Goal: Transaction & Acquisition: Purchase product/service

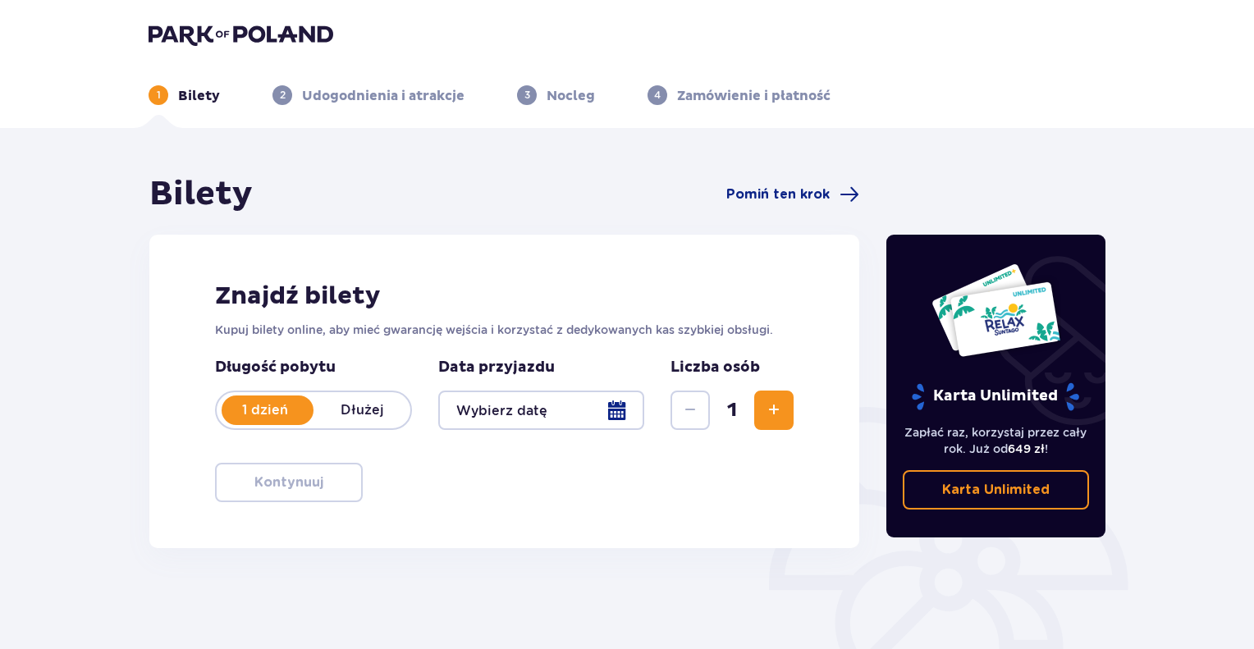
click at [605, 414] on div at bounding box center [541, 410] width 206 height 39
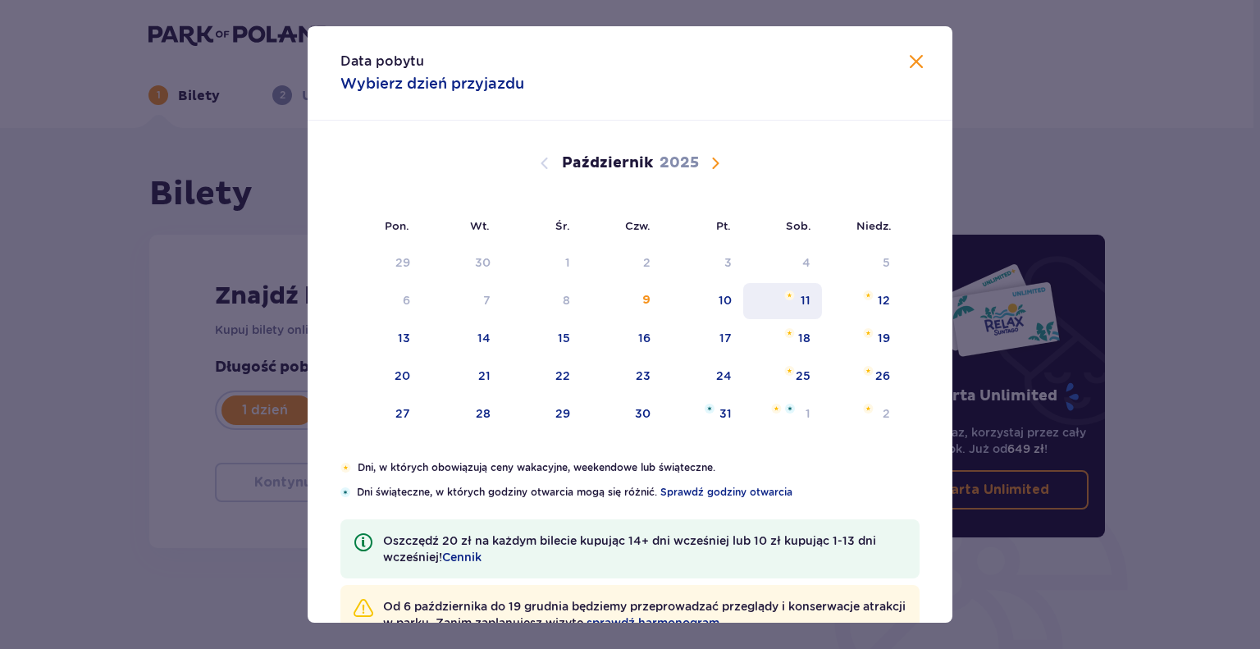
click at [803, 307] on div "11" at bounding box center [806, 300] width 10 height 16
type input "[DATE]"
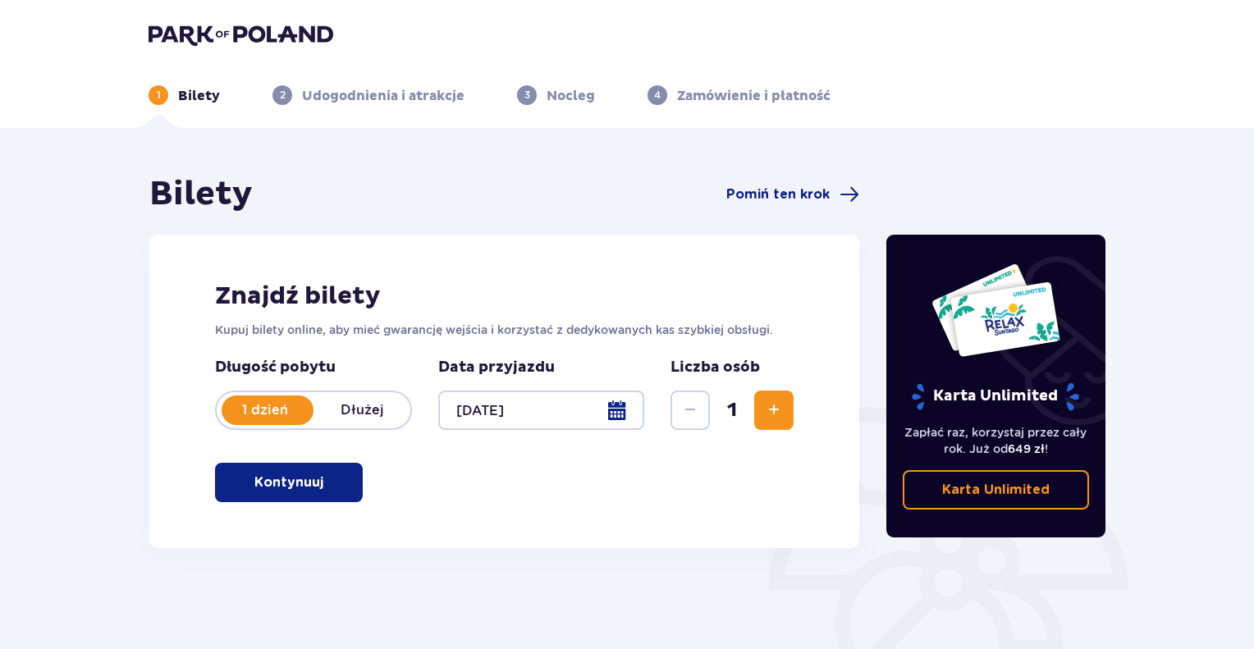
click at [768, 413] on span "Zwiększ" at bounding box center [774, 410] width 20 height 20
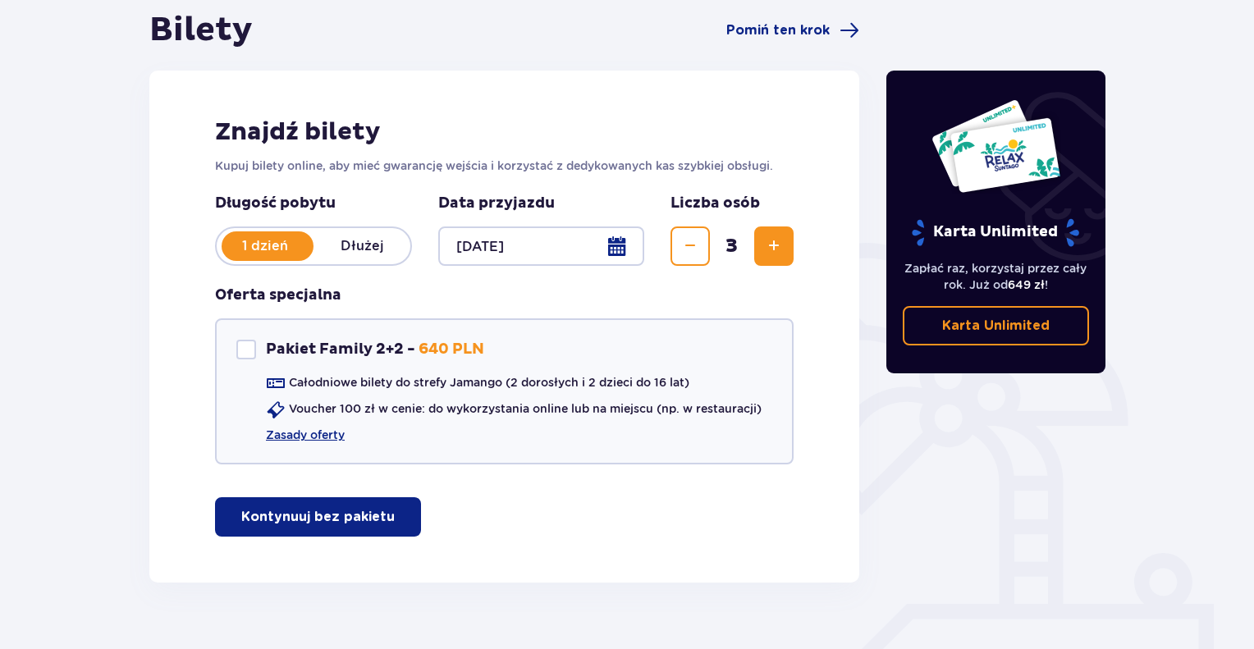
scroll to position [195, 0]
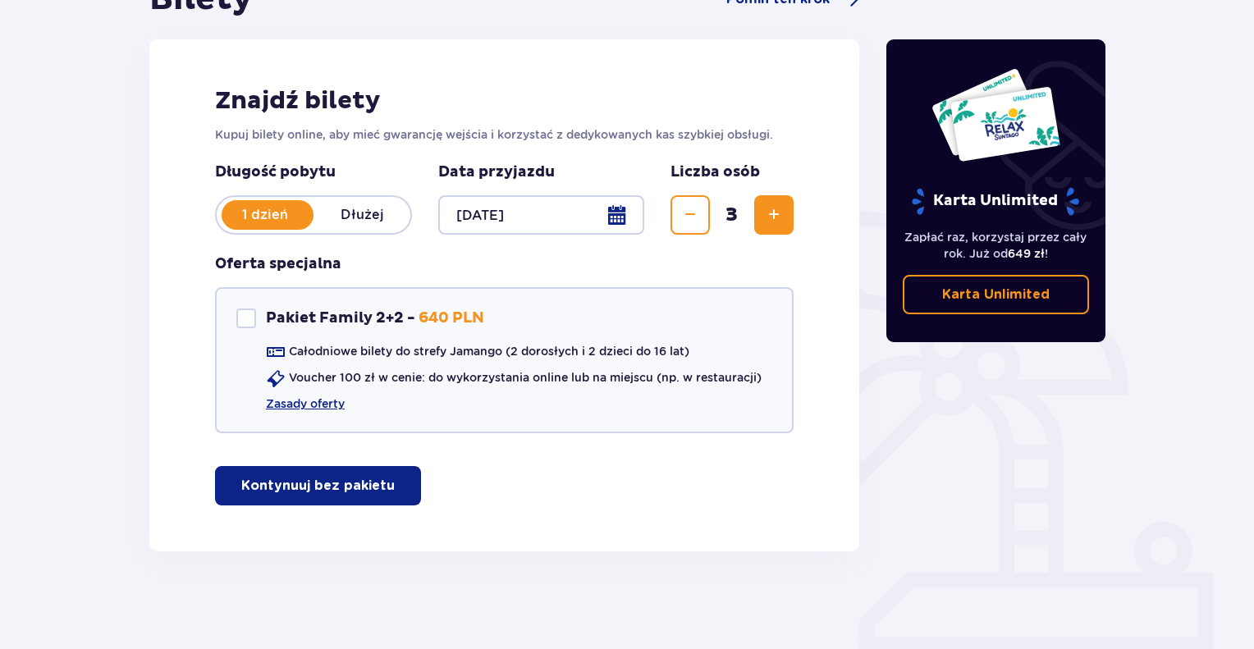
click at [317, 481] on p "Kontynuuj bez pakietu" at bounding box center [317, 486] width 153 height 18
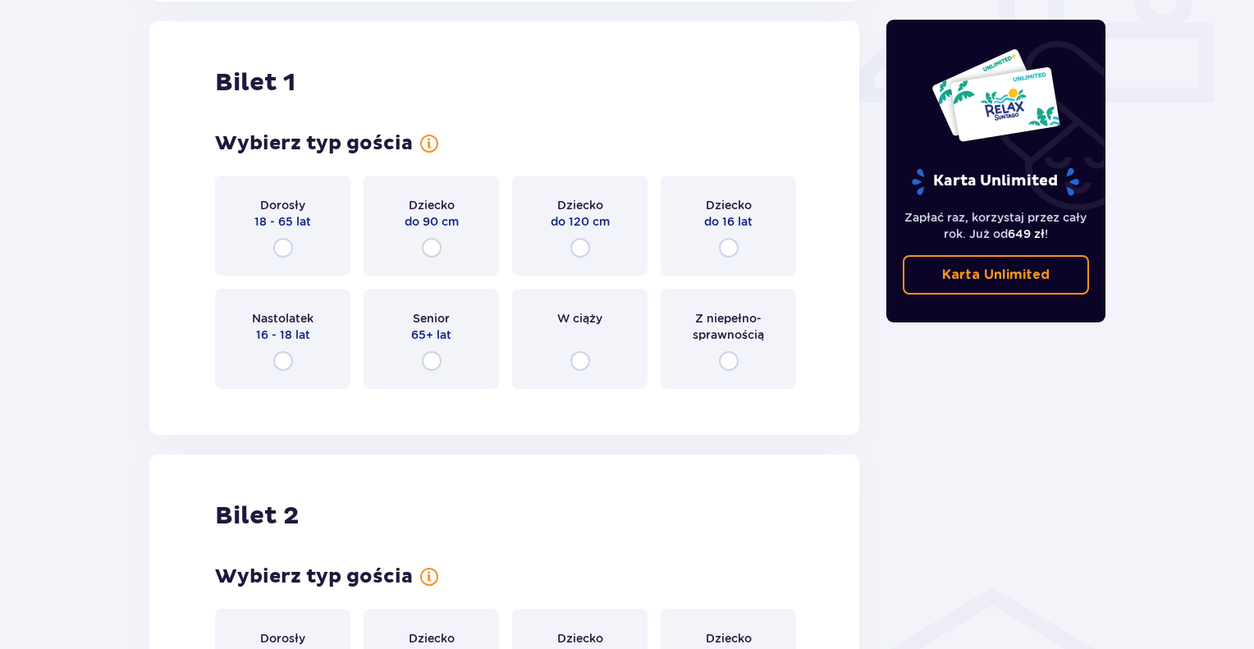
scroll to position [746, 0]
click at [288, 242] on input "radio" at bounding box center [283, 247] width 20 height 20
radio input "true"
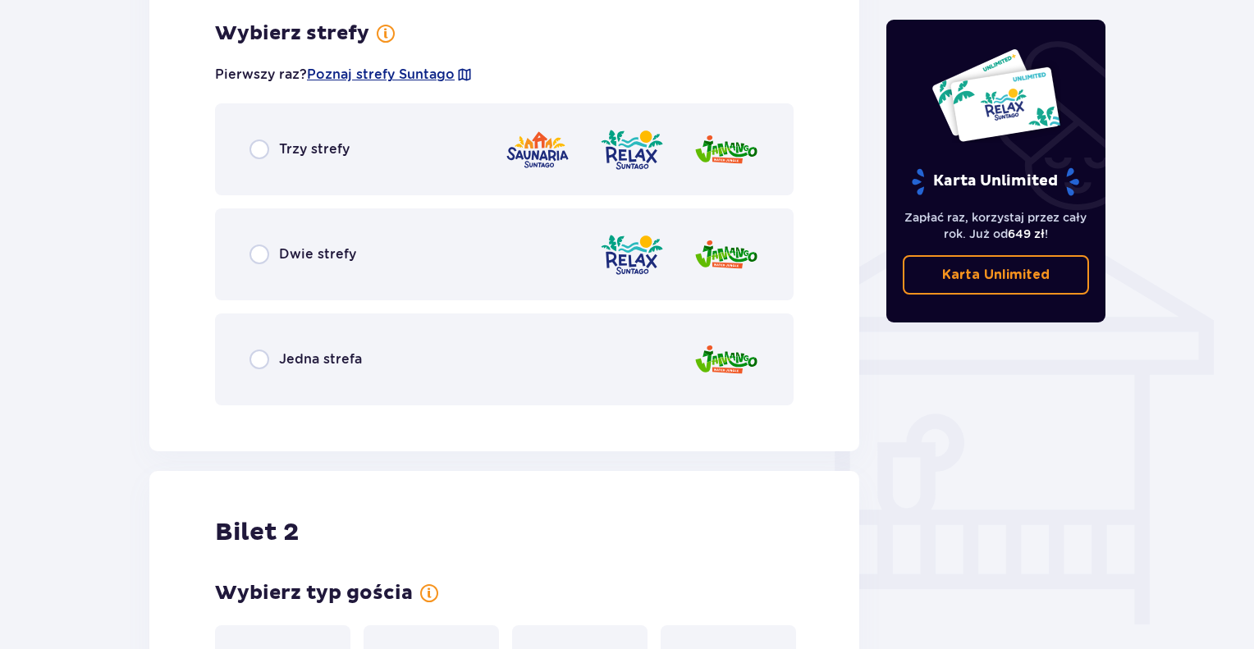
scroll to position [1146, 0]
click at [279, 153] on span "Trzy strefy" at bounding box center [314, 149] width 71 height 18
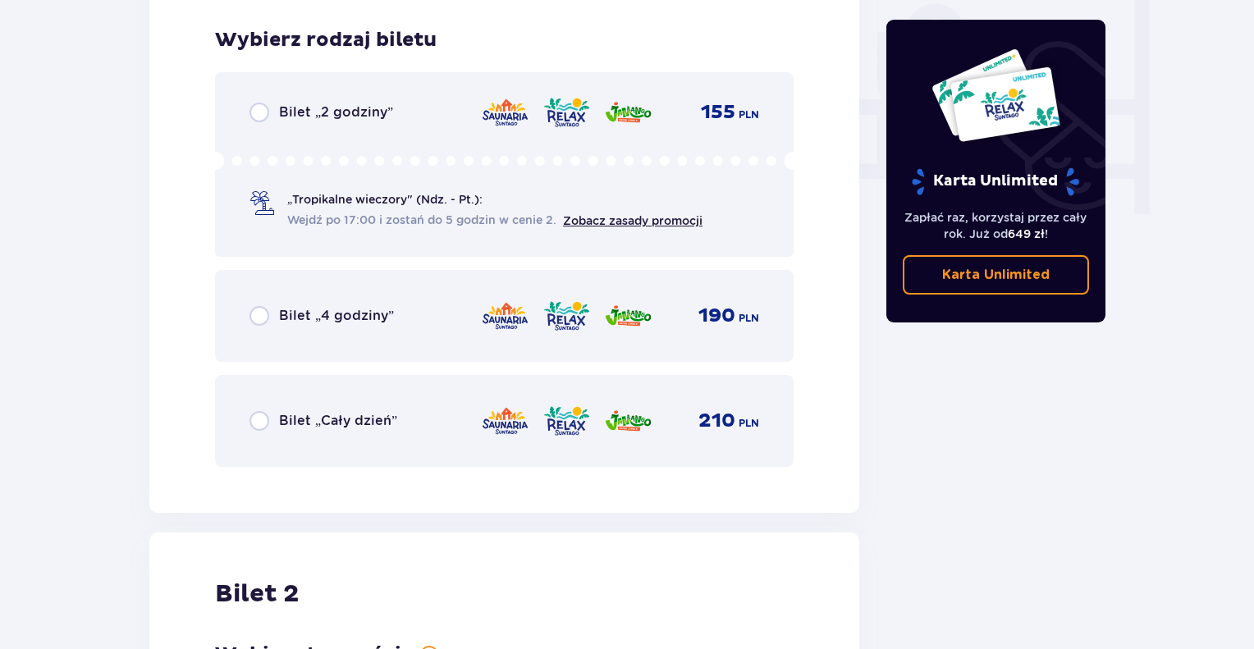
scroll to position [1563, 0]
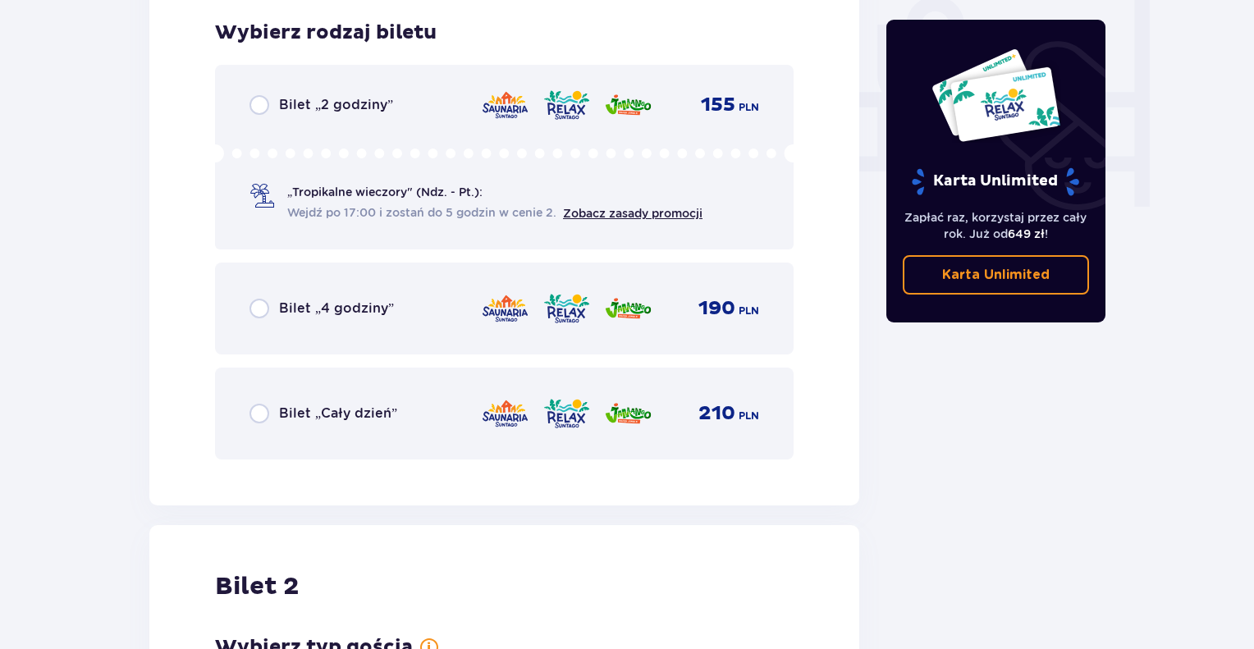
click at [295, 400] on div "Bilet „Cały dzień” 210 PLN" at bounding box center [504, 413] width 510 height 34
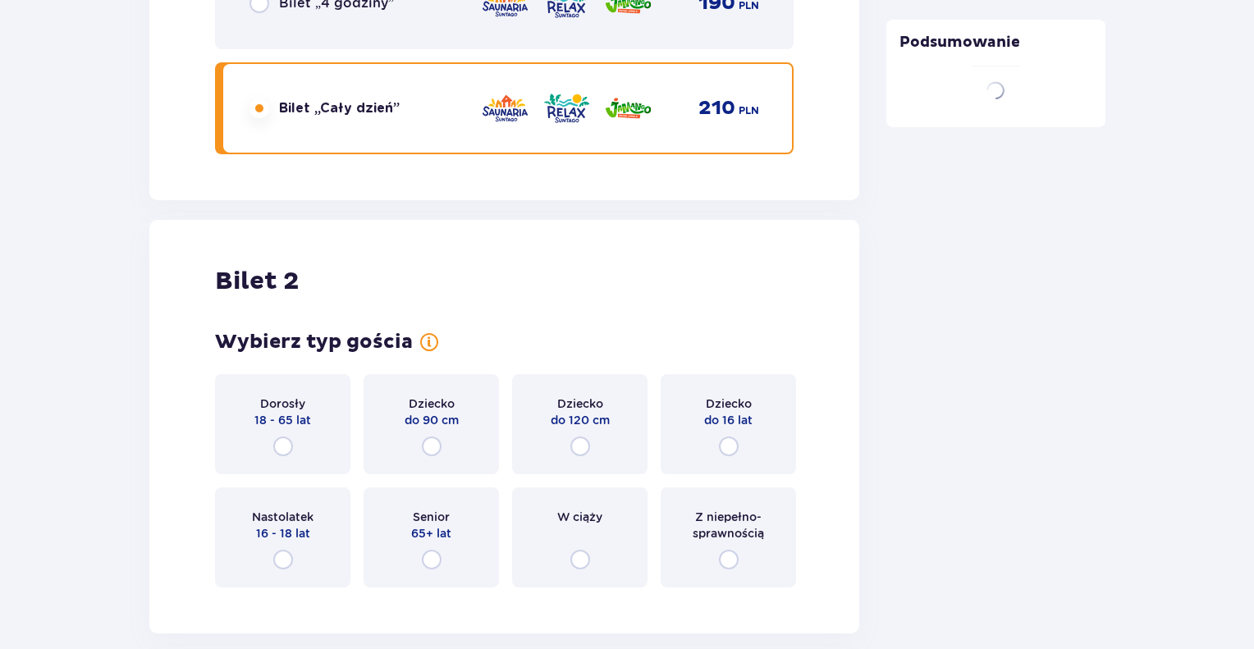
scroll to position [2067, 0]
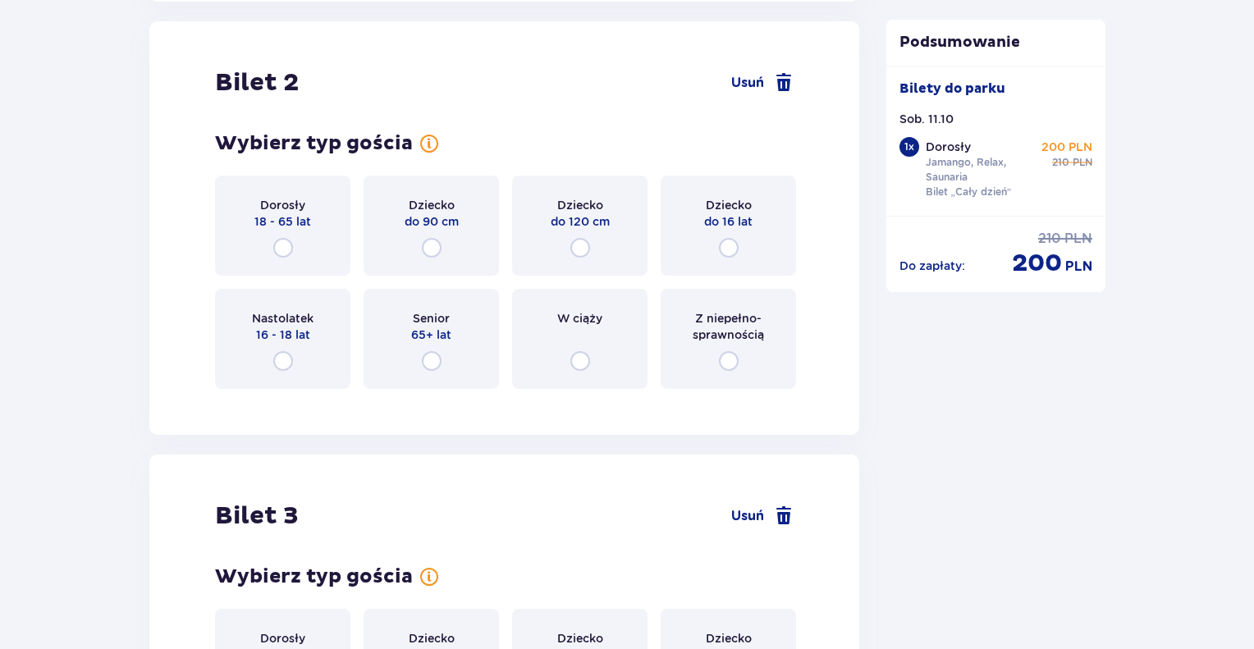
click at [289, 242] on input "radio" at bounding box center [283, 248] width 20 height 20
radio input "true"
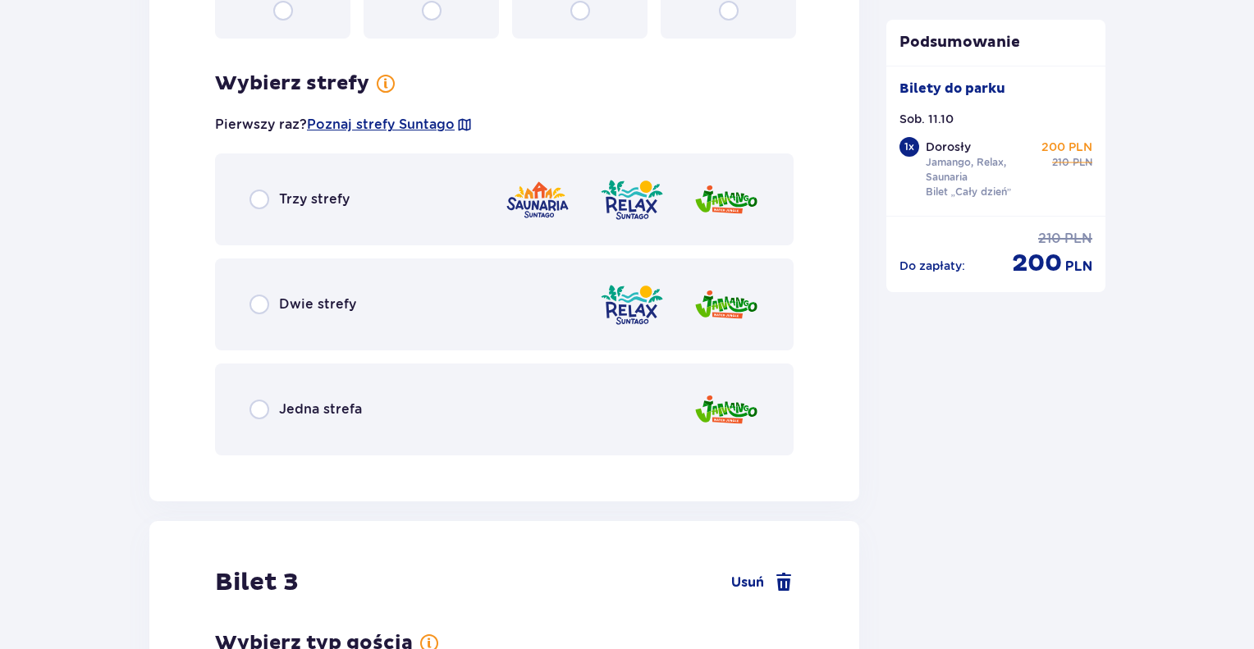
scroll to position [2468, 0]
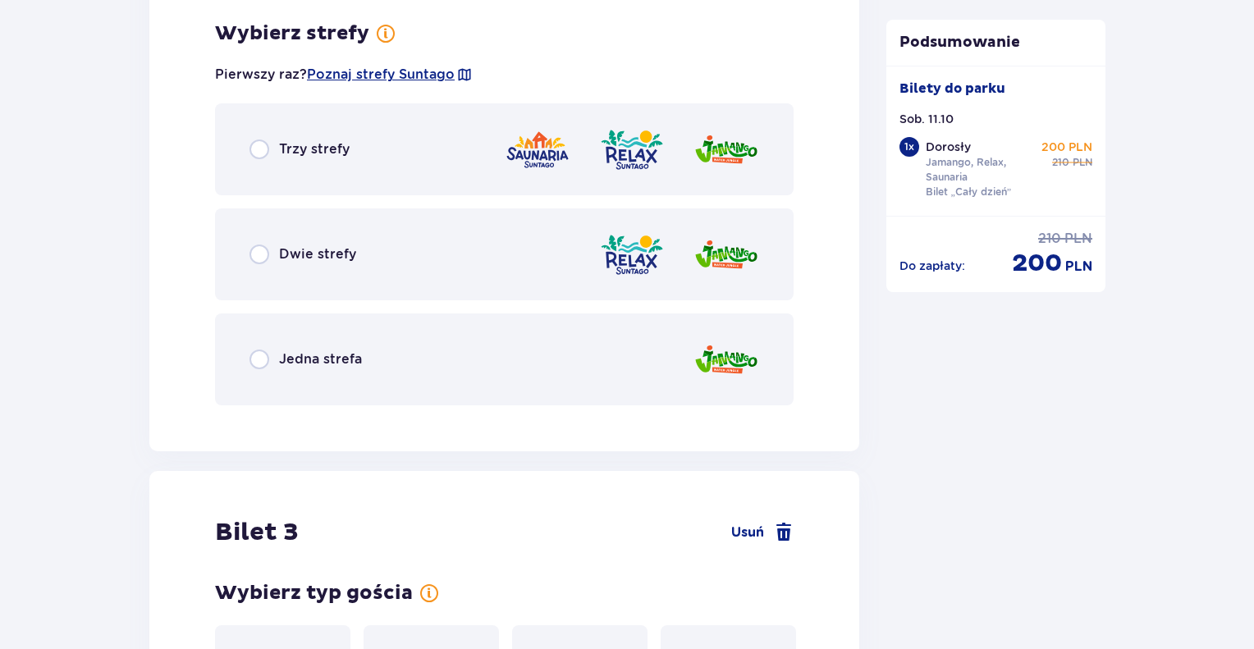
click at [263, 150] on input "radio" at bounding box center [259, 150] width 20 height 20
radio input "true"
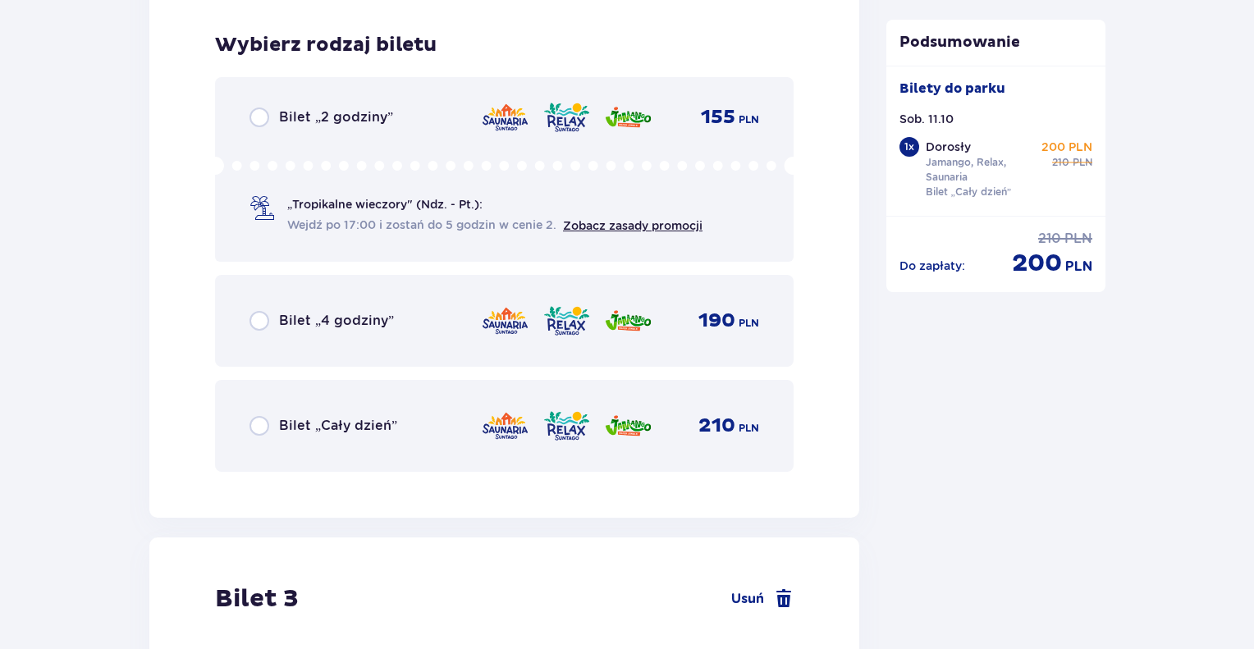
scroll to position [2884, 0]
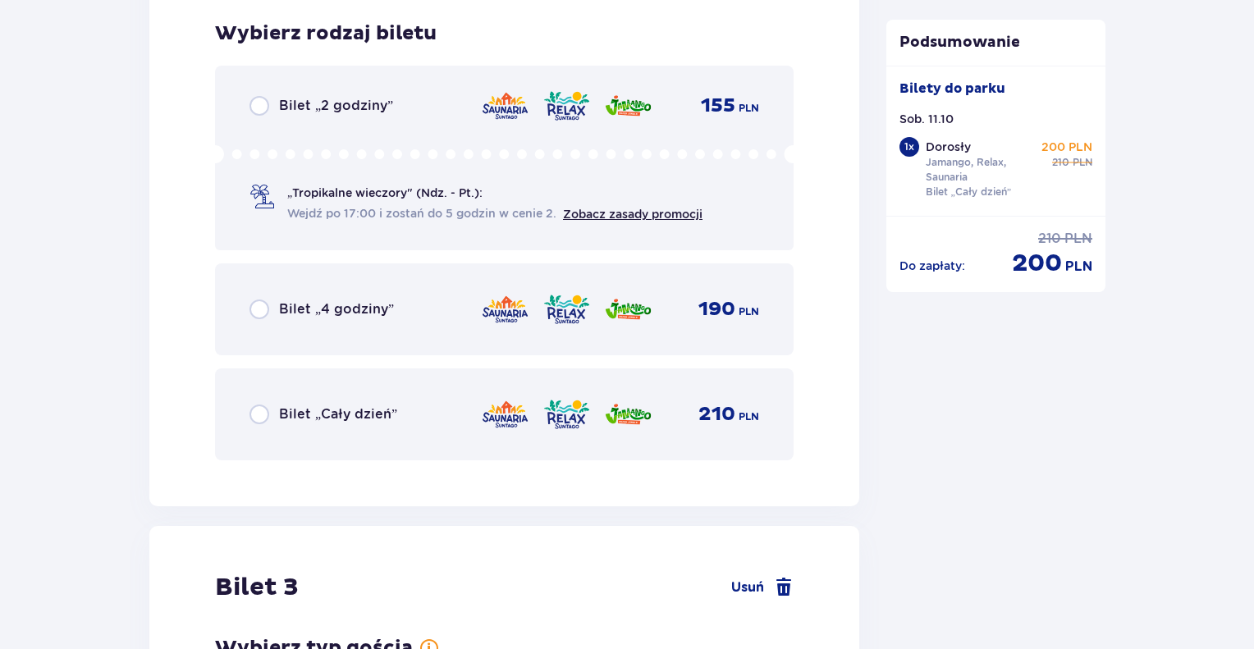
click at [266, 408] on input "radio" at bounding box center [259, 415] width 20 height 20
radio input "true"
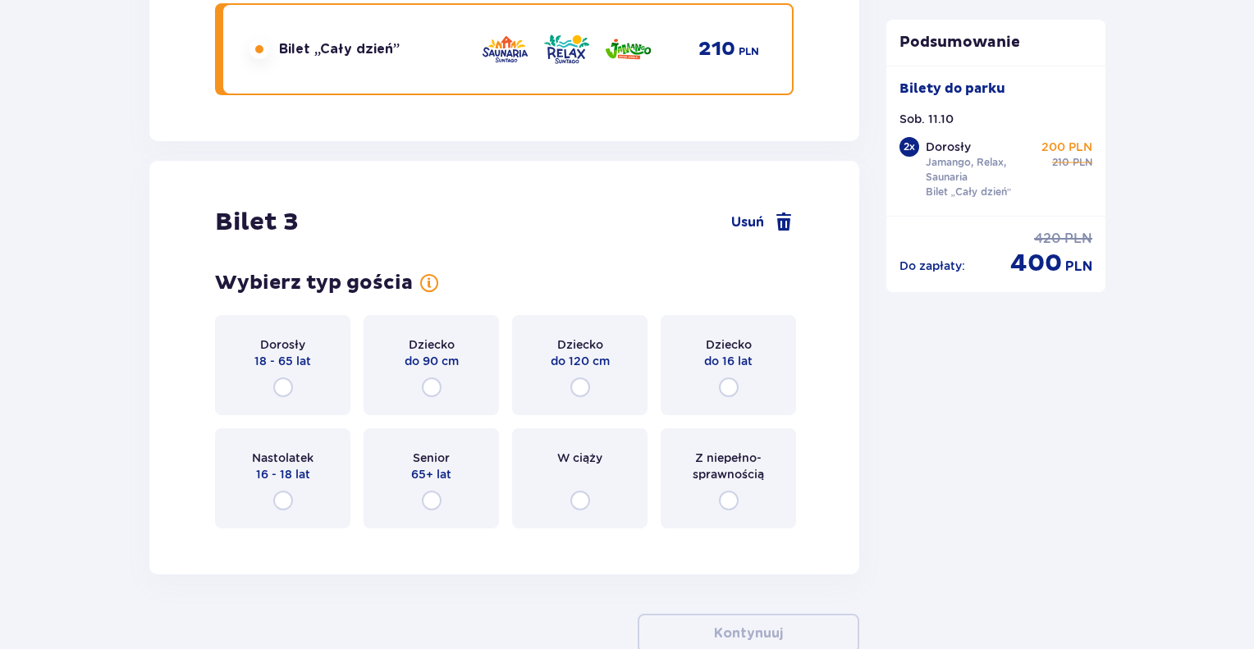
scroll to position [3350, 0]
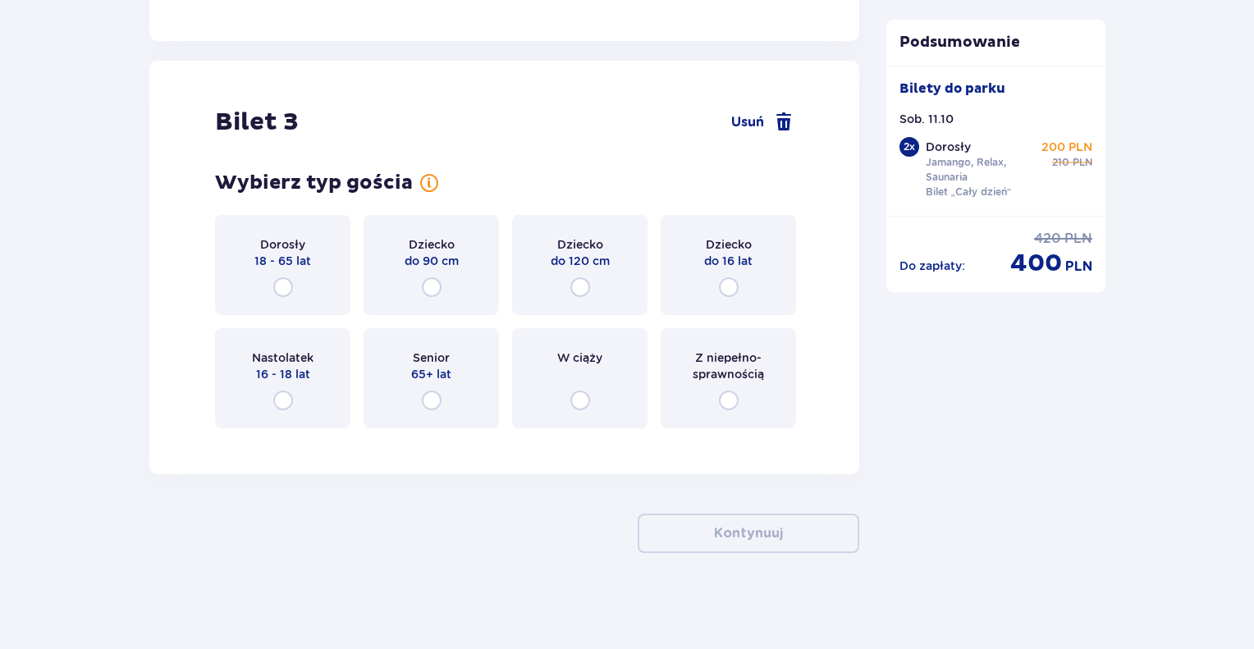
click at [284, 283] on input "radio" at bounding box center [283, 287] width 20 height 20
radio input "true"
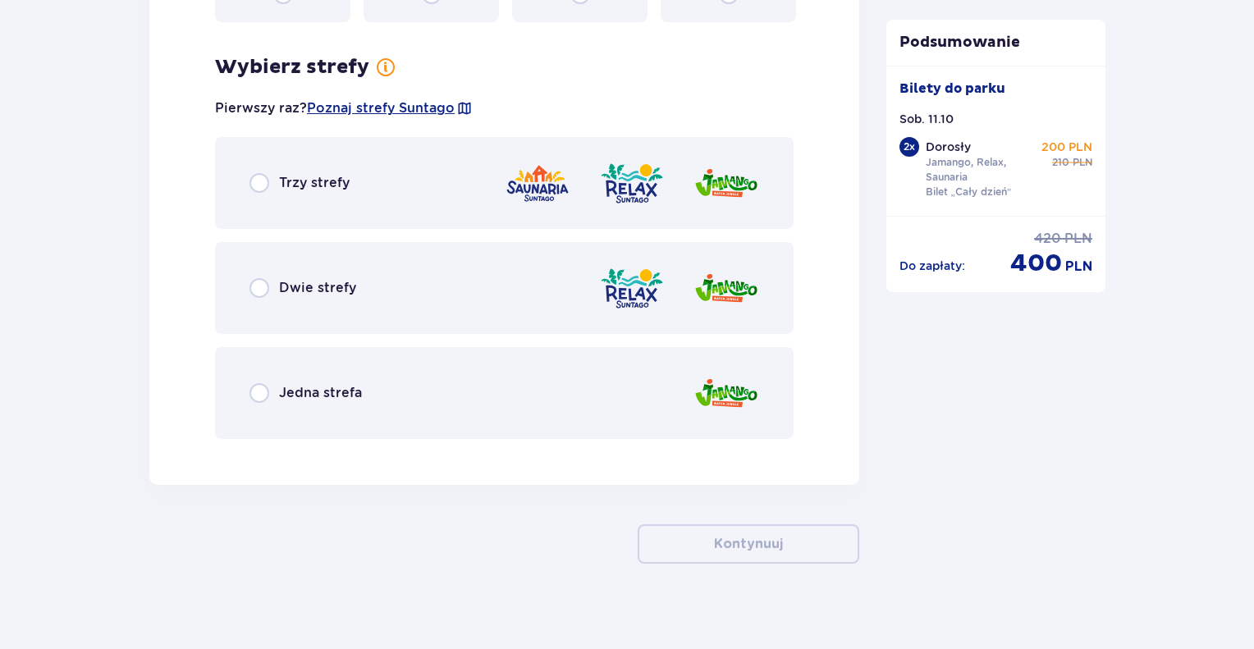
scroll to position [3767, 0]
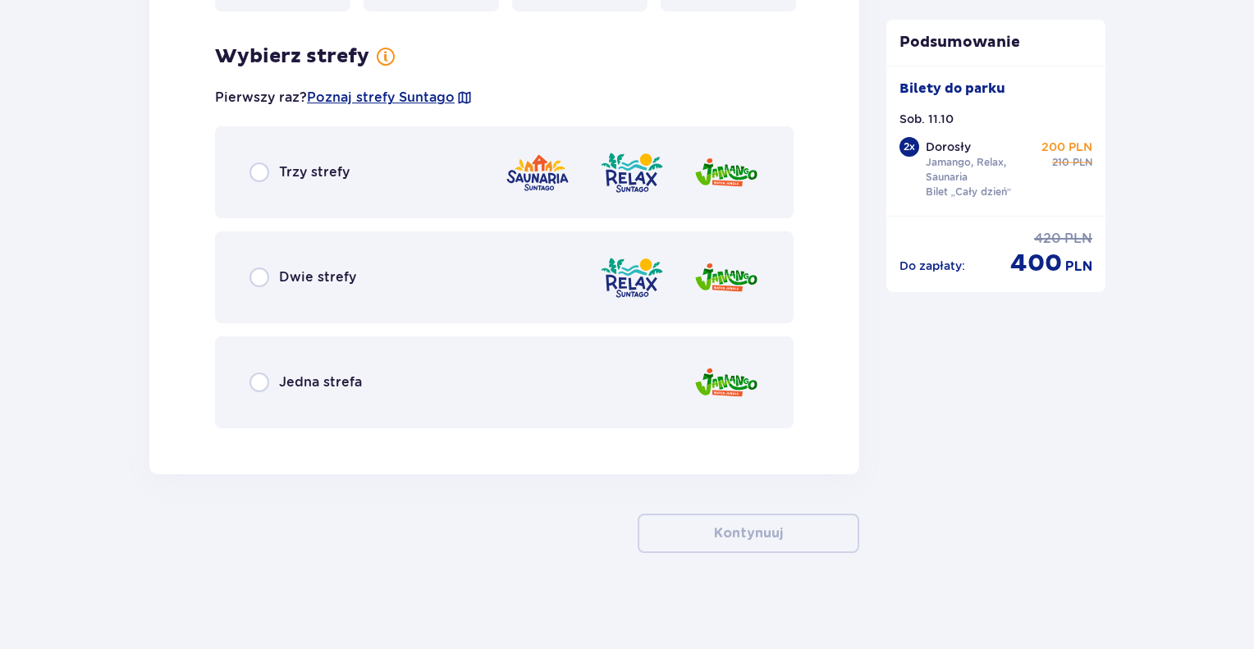
click at [259, 178] on input "radio" at bounding box center [259, 172] width 20 height 20
radio input "true"
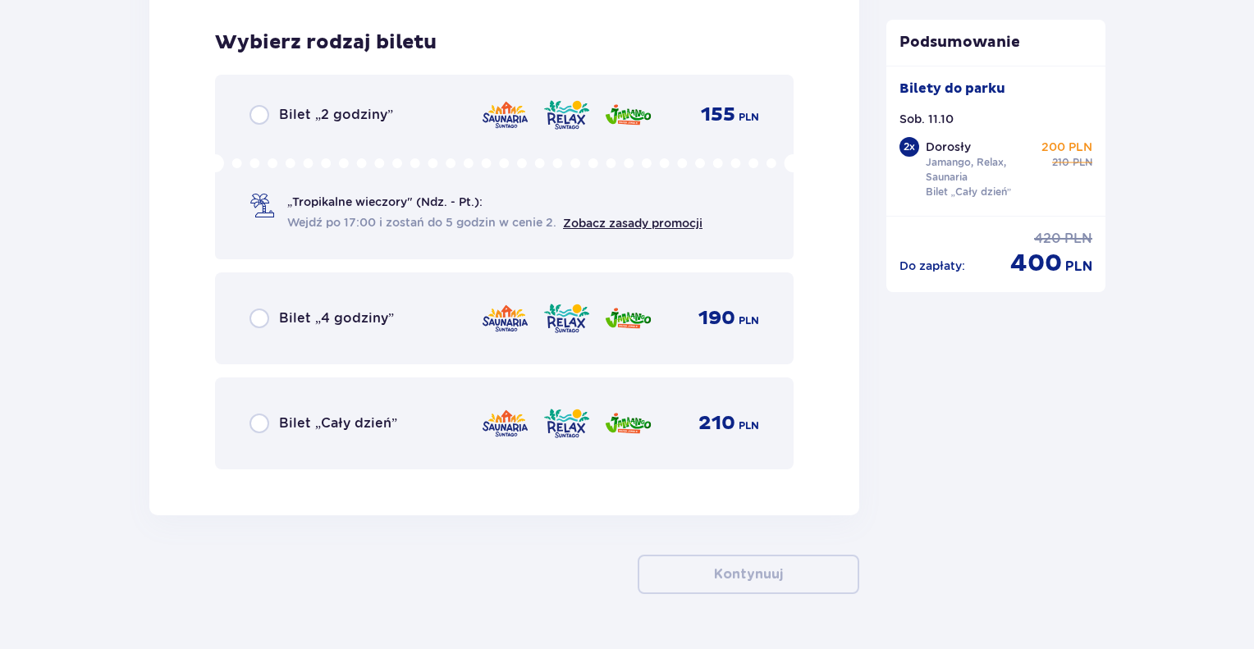
scroll to position [4206, 0]
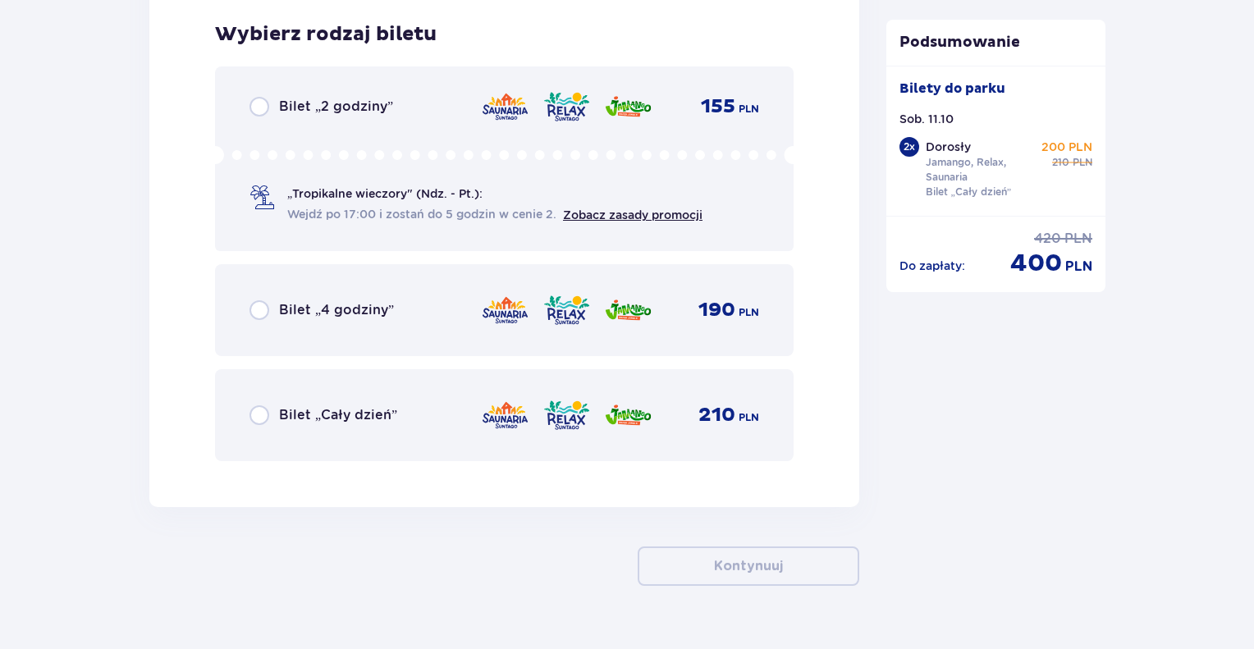
click at [263, 413] on input "radio" at bounding box center [259, 415] width 20 height 20
radio input "true"
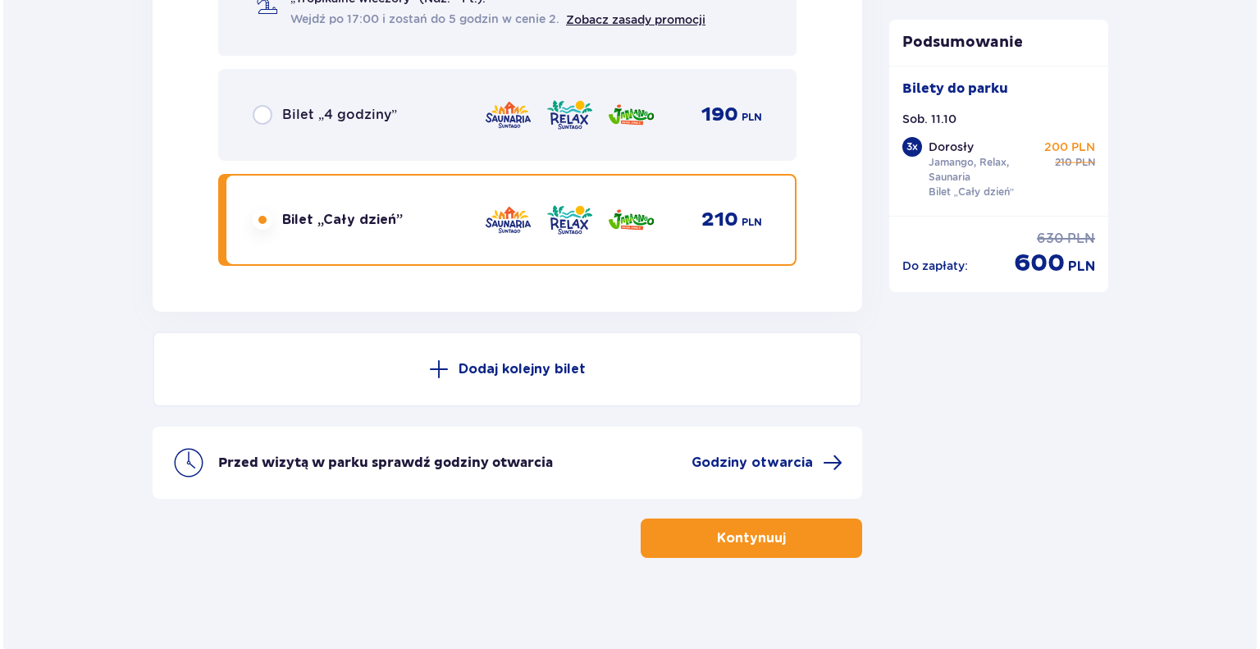
scroll to position [4405, 0]
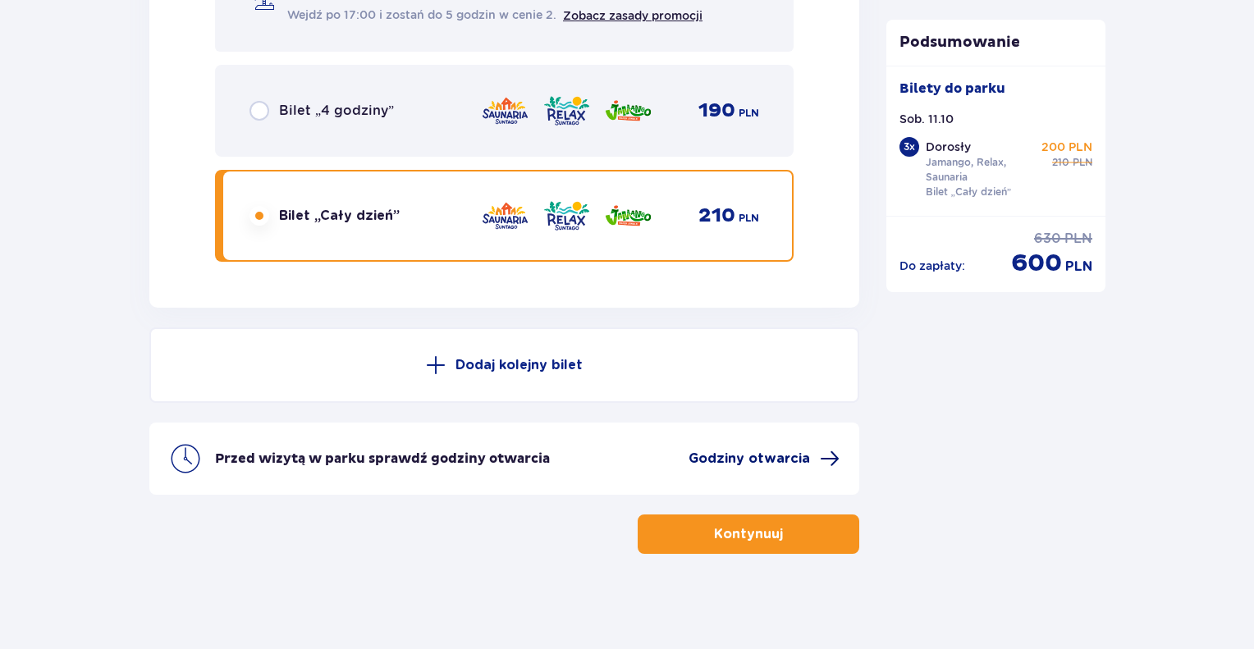
click at [784, 456] on span "Godziny otwarcia" at bounding box center [749, 459] width 121 height 18
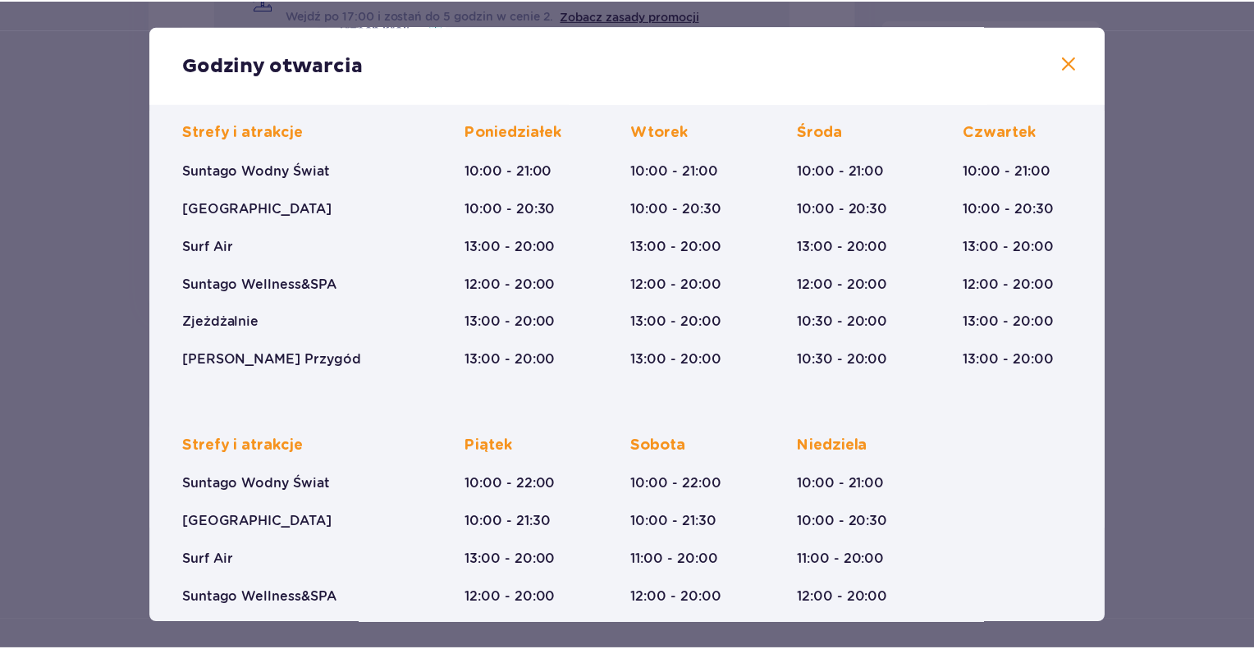
scroll to position [164, 0]
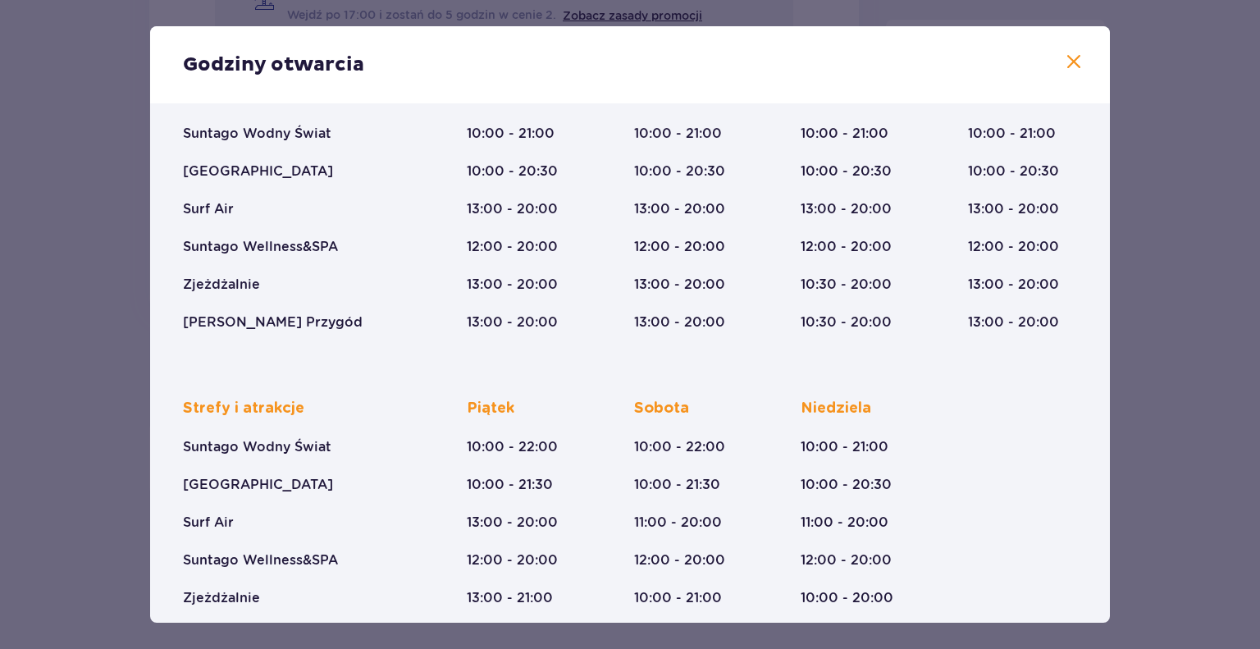
click at [1190, 317] on div "Godziny otwarcia Styczeń - Grudzień Trzech Króli (5-6.01.26) Strefy i atrakcje …" at bounding box center [630, 324] width 1260 height 649
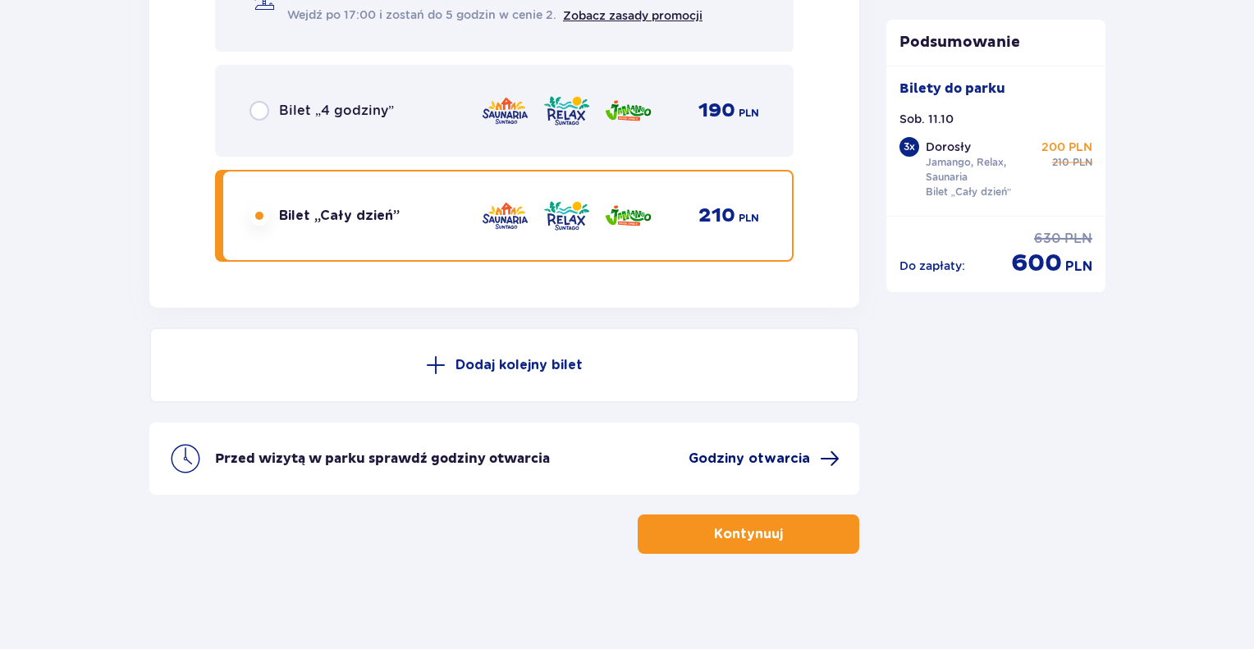
click at [778, 451] on span "Godziny otwarcia" at bounding box center [749, 459] width 121 height 18
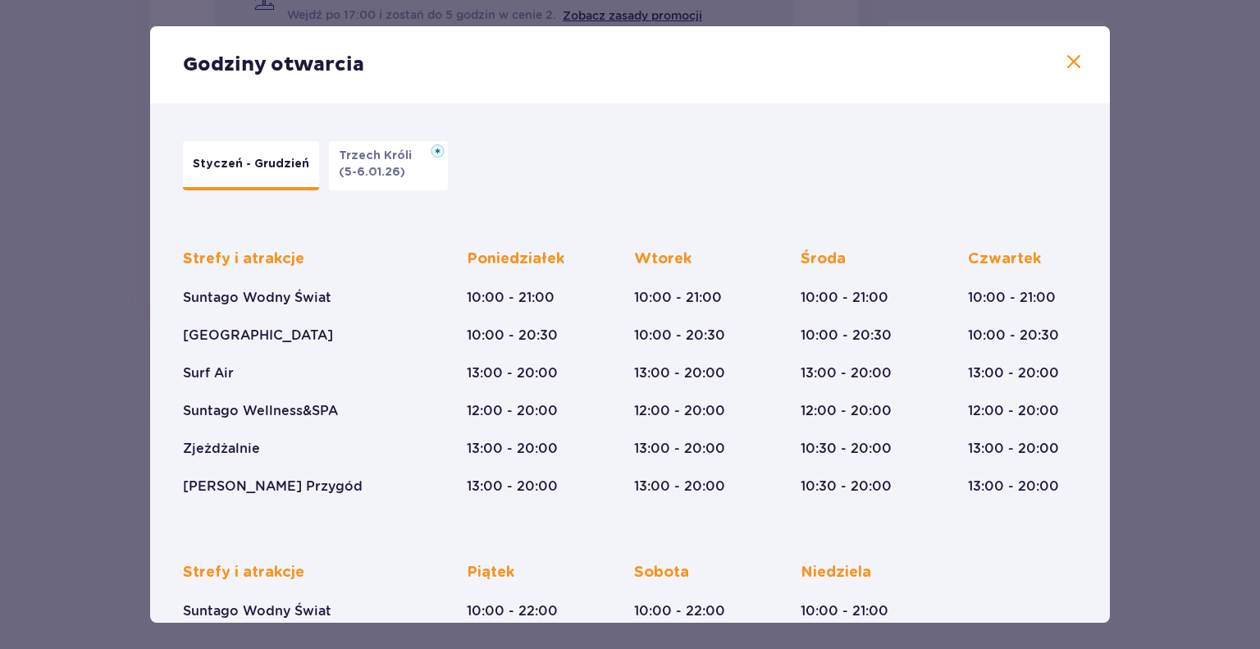
click at [1070, 66] on span at bounding box center [1074, 63] width 20 height 20
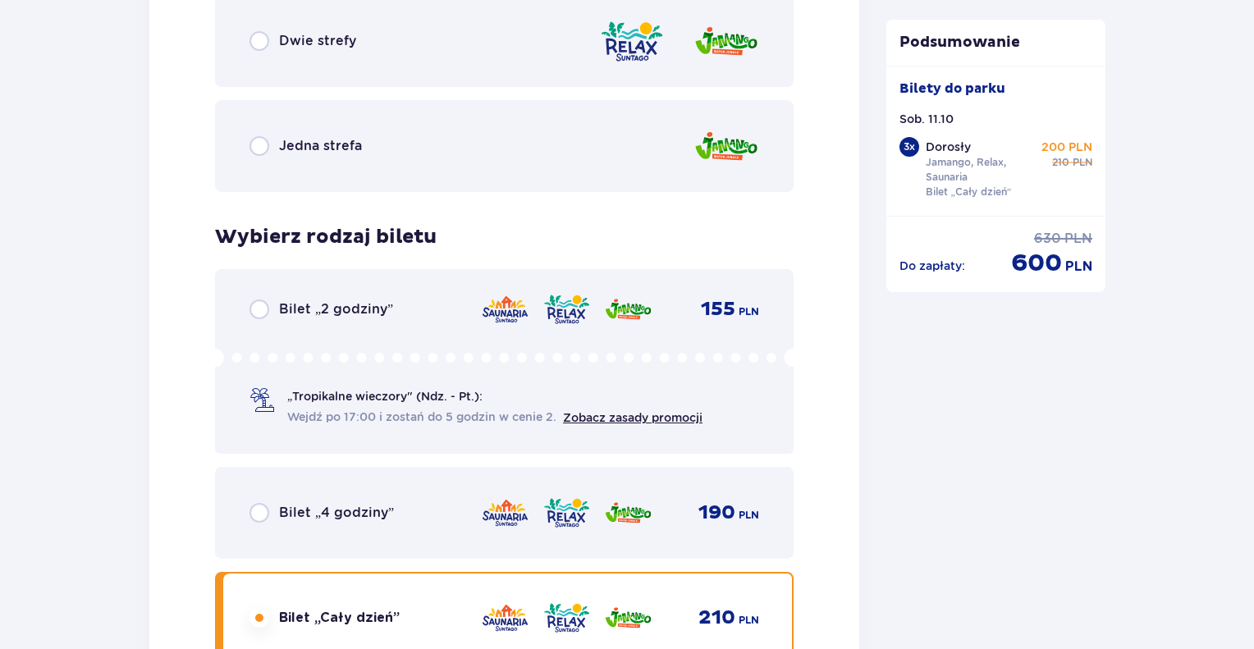
scroll to position [4323, 0]
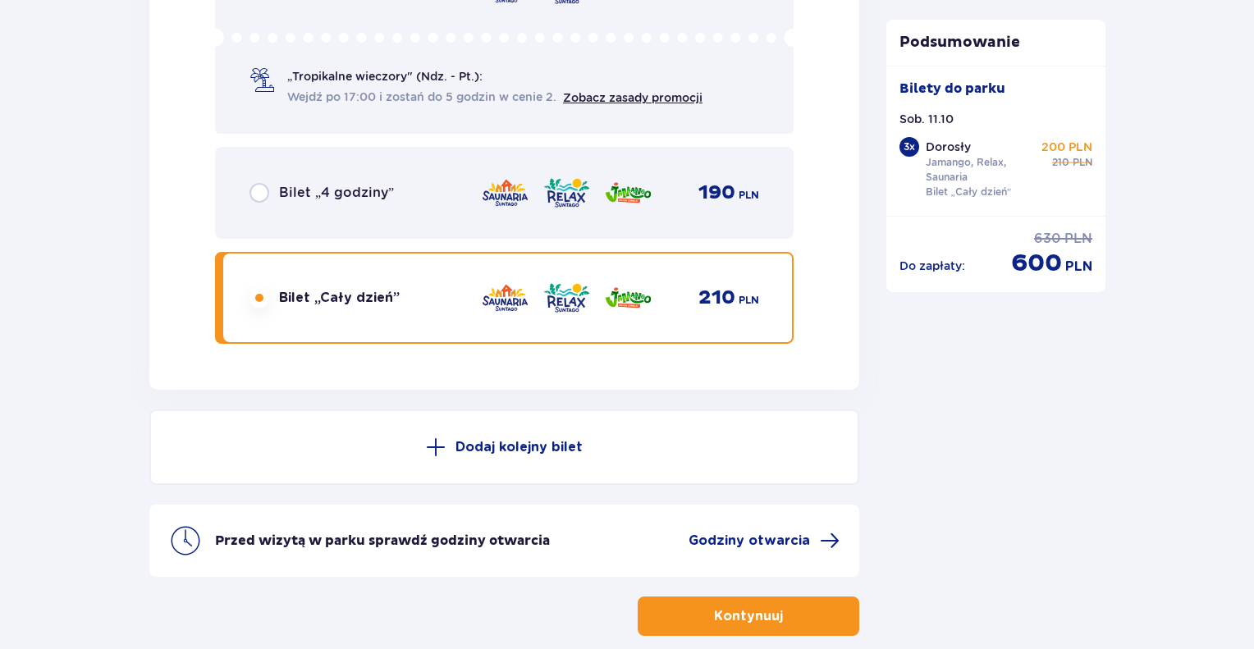
click at [757, 613] on p "Kontynuuj" at bounding box center [748, 616] width 69 height 18
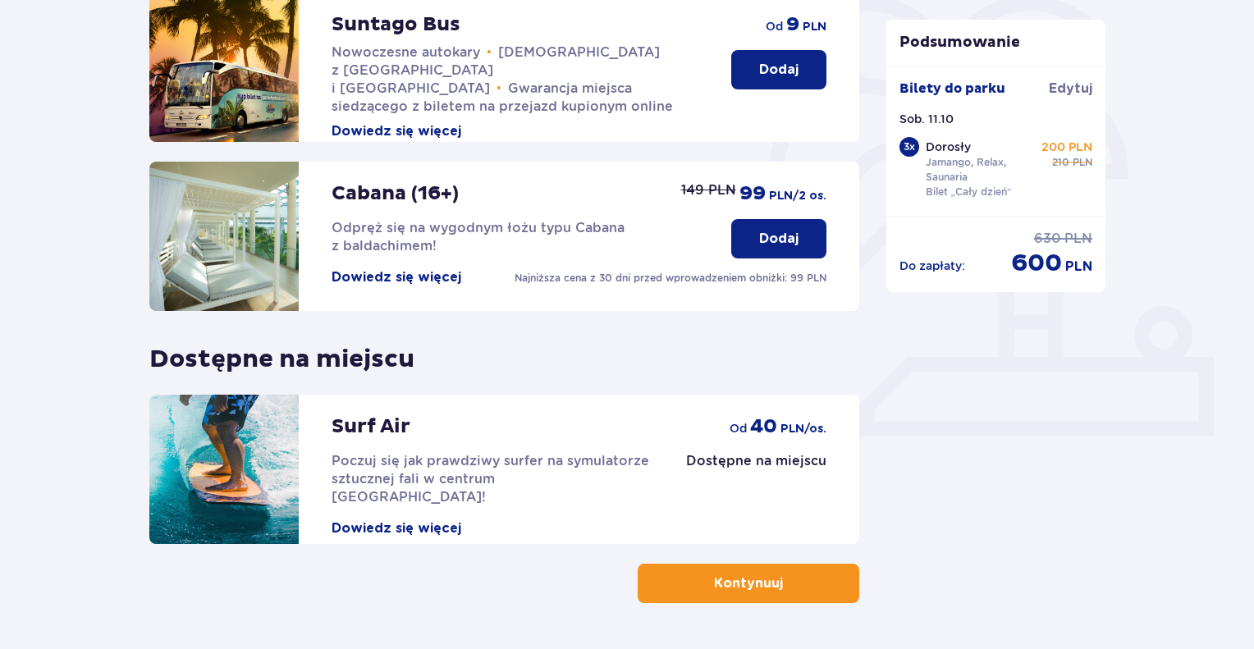
scroll to position [463, 0]
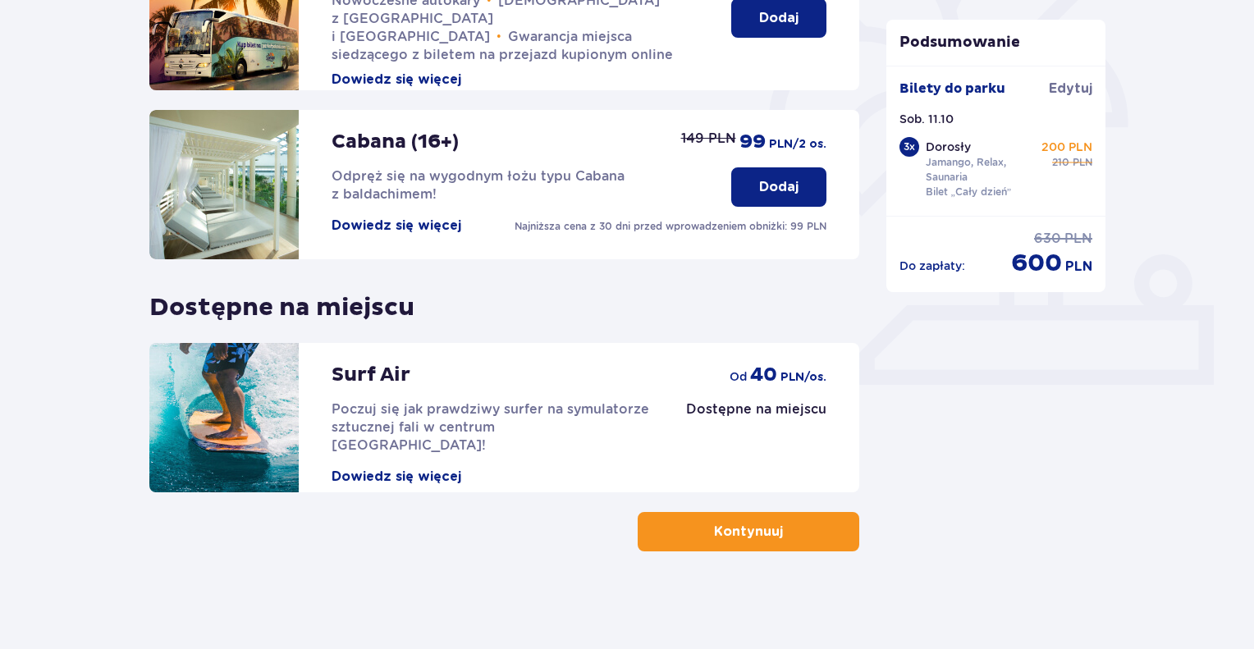
click at [714, 533] on p "Kontynuuj" at bounding box center [748, 532] width 69 height 18
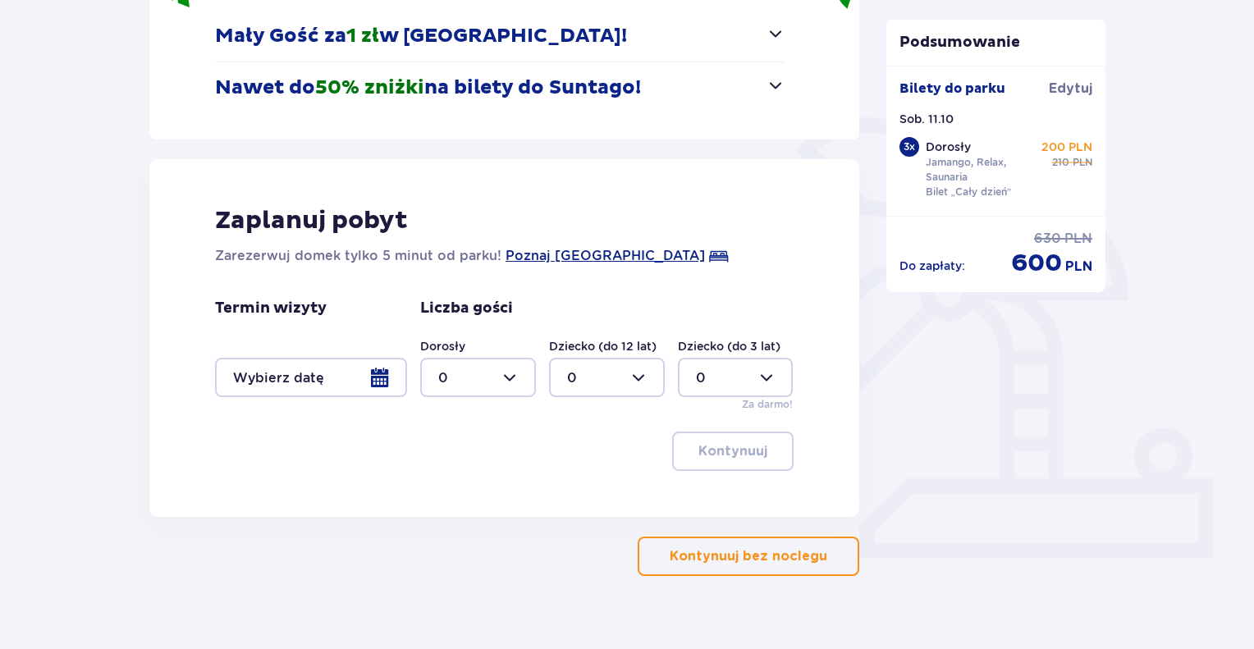
scroll to position [314, 0]
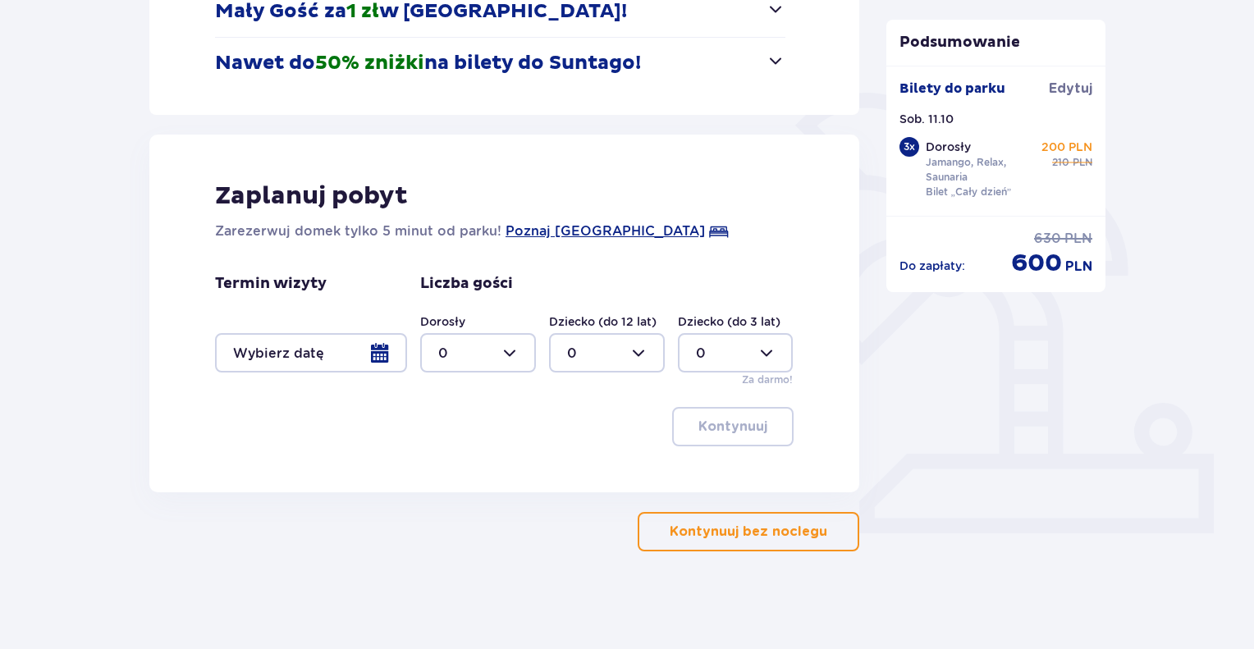
click at [752, 526] on p "Kontynuuj bez noclegu" at bounding box center [749, 532] width 158 height 18
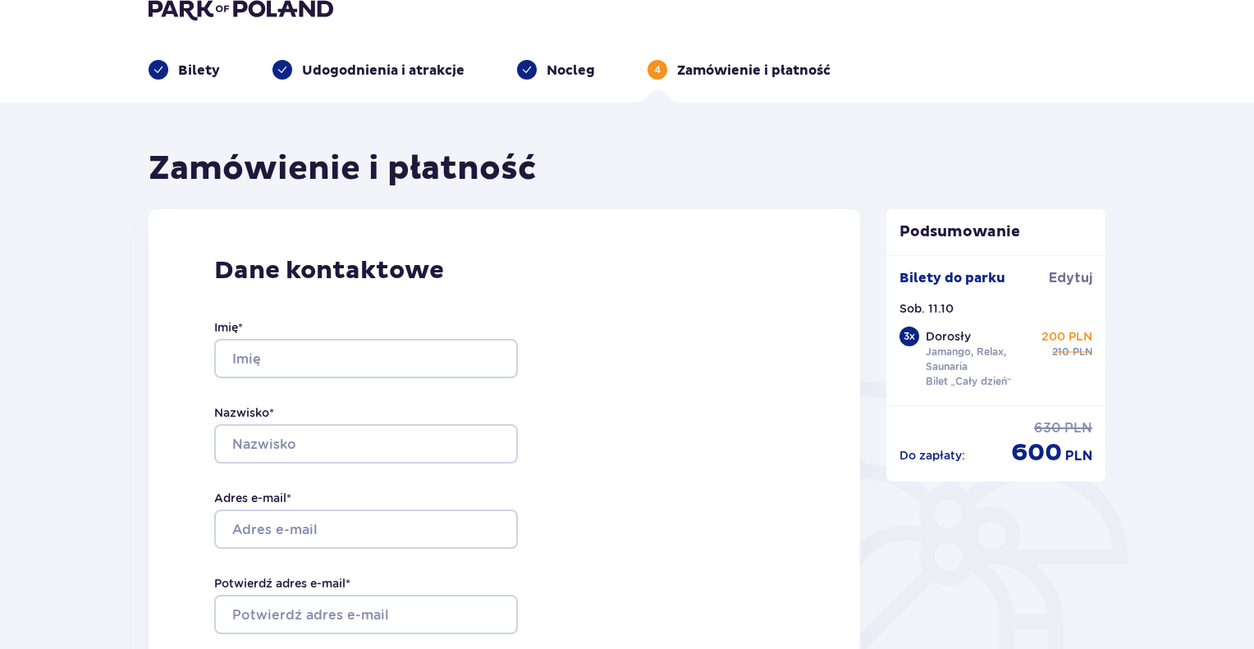
scroll to position [112, 0]
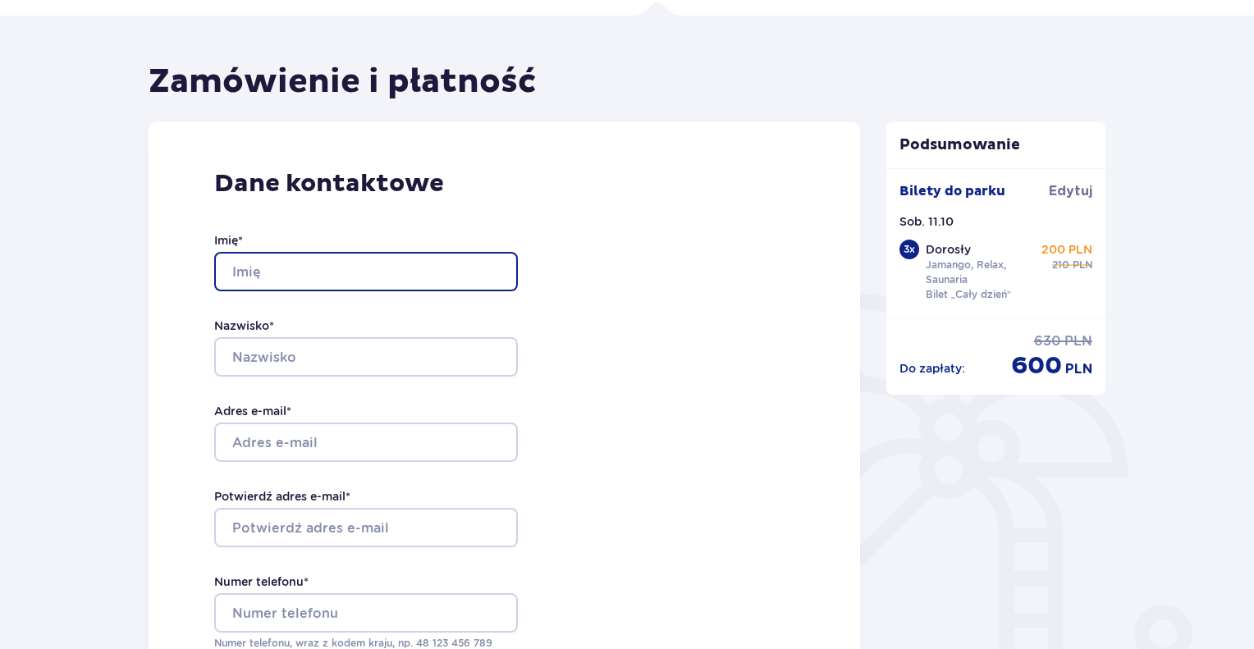
click at [358, 268] on input "Imię *" at bounding box center [366, 271] width 304 height 39
type input "[PERSON_NAME]"
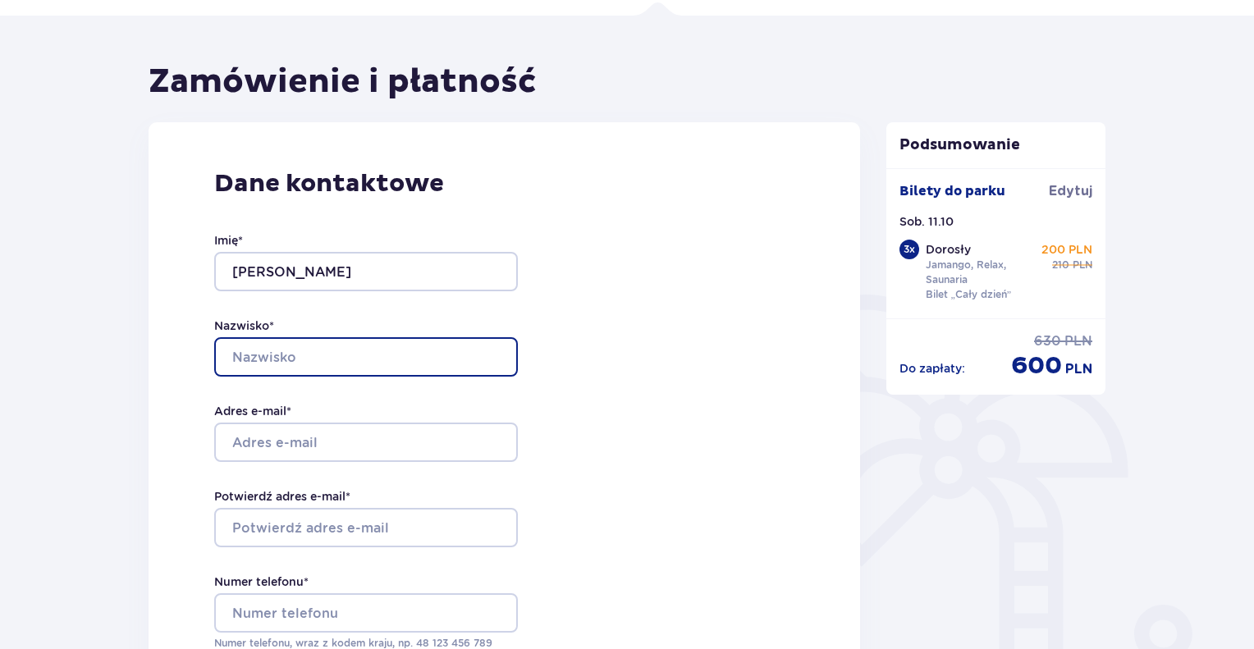
type input "[PERSON_NAME]"
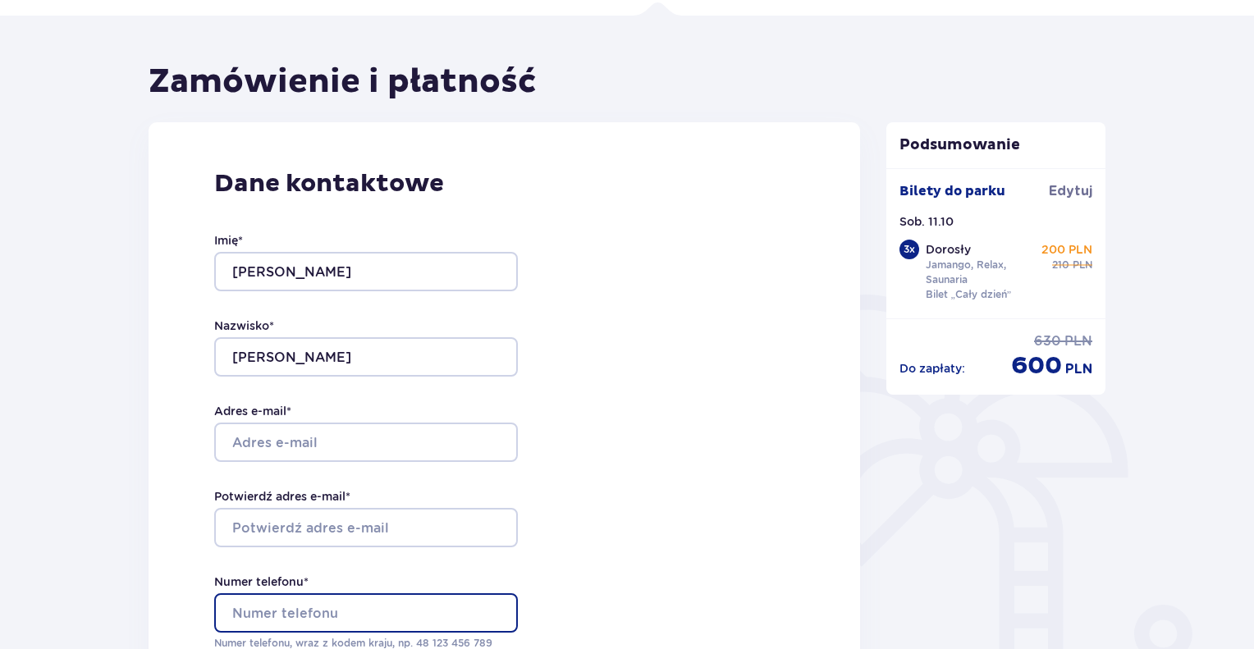
type input "663010295"
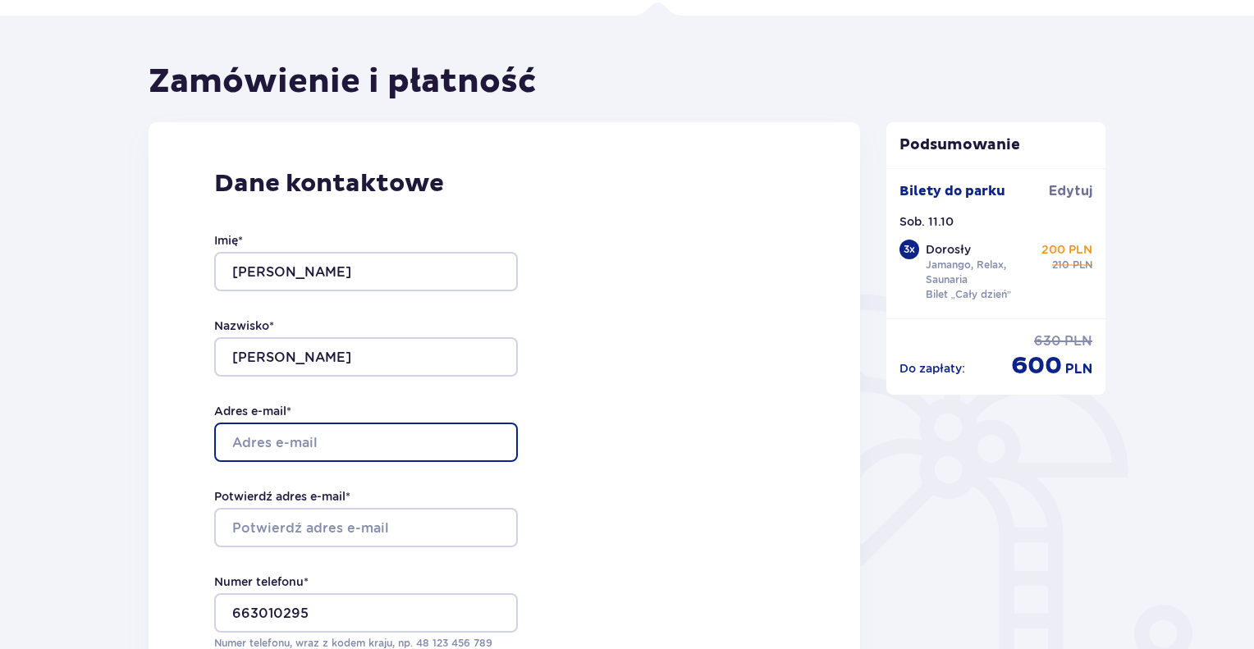
click at [319, 446] on input "Adres e-mail *" at bounding box center [366, 442] width 304 height 39
type input "[PERSON_NAME][EMAIL_ADDRESS][DOMAIN_NAME]"
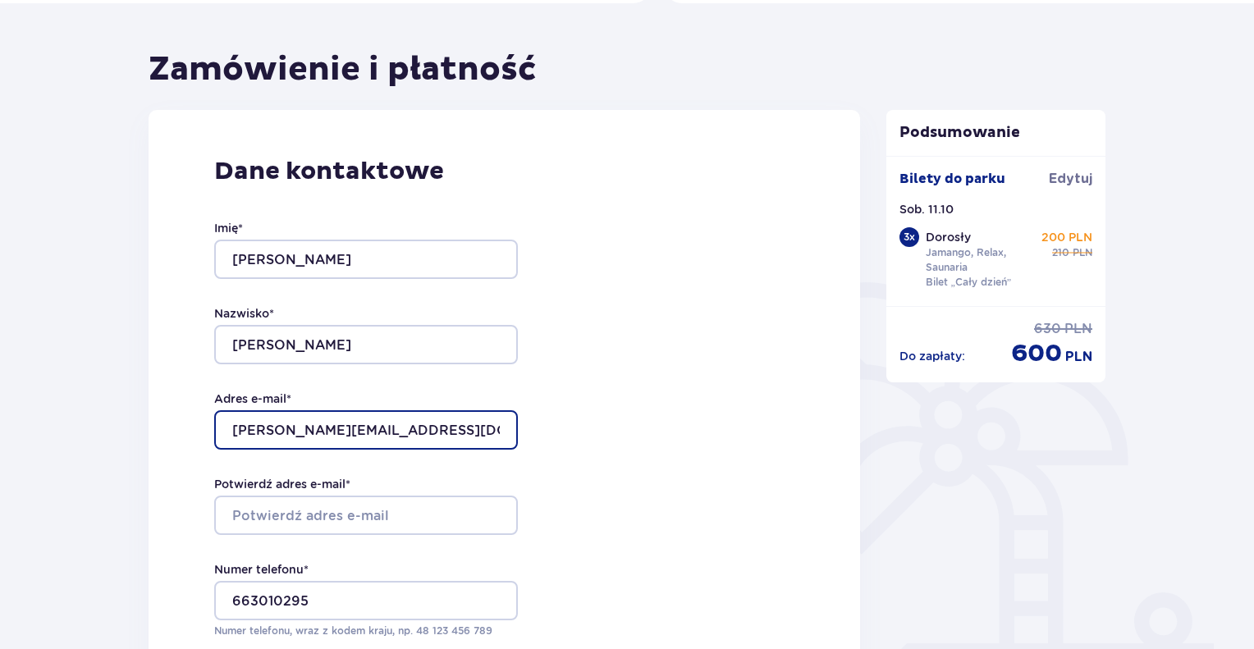
scroll to position [277, 0]
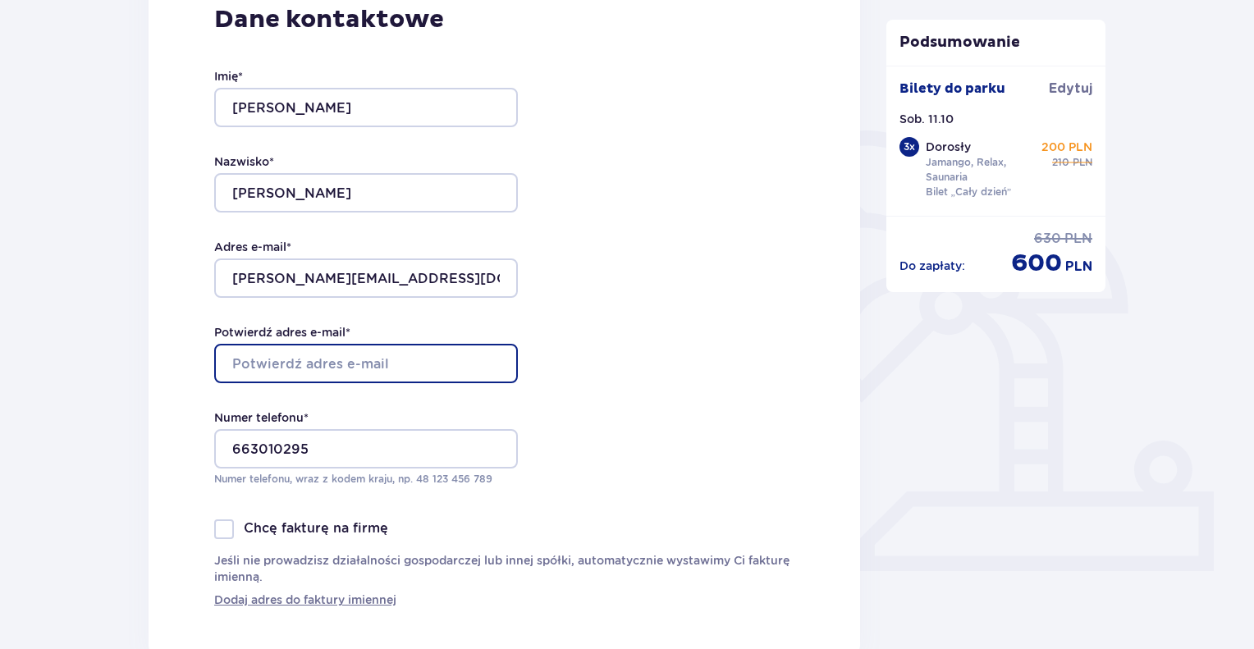
click at [328, 364] on input "Potwierdź adres e-mail *" at bounding box center [366, 363] width 304 height 39
click at [330, 367] on input "Potwierdź adres e-mail *" at bounding box center [366, 363] width 304 height 39
type input "[PERSON_NAME][EMAIL_ADDRESS][DOMAIN_NAME]"
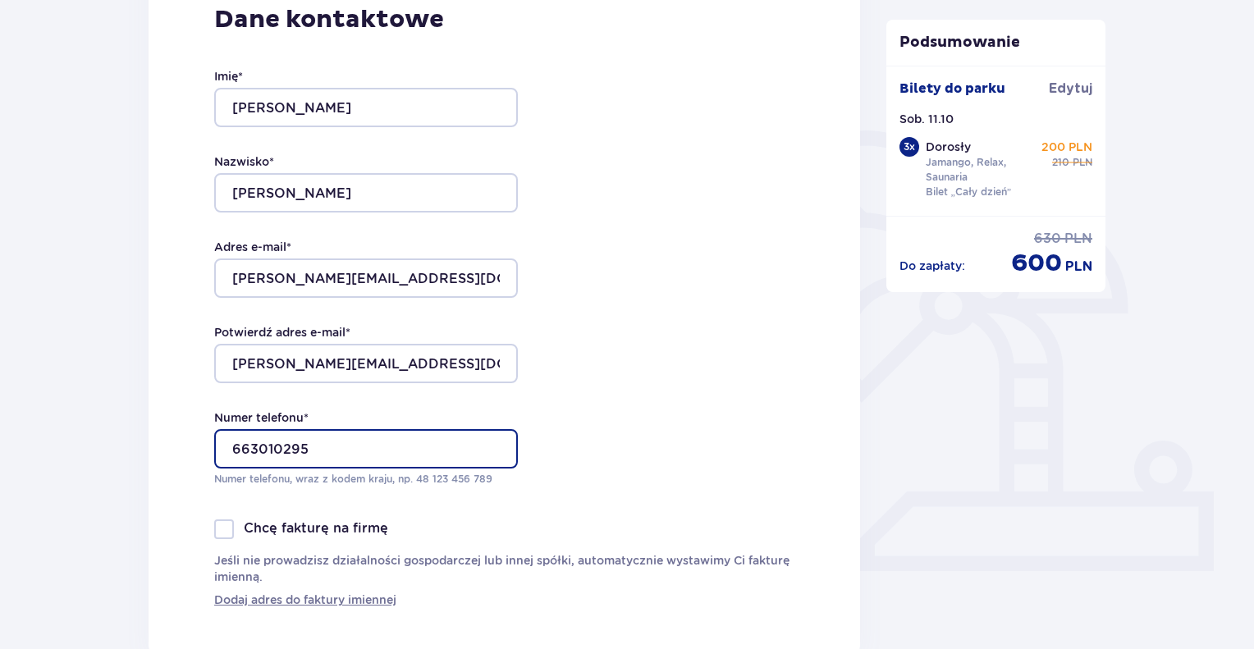
click at [233, 445] on input "663010295" at bounding box center [366, 448] width 304 height 39
type input "48 663010295"
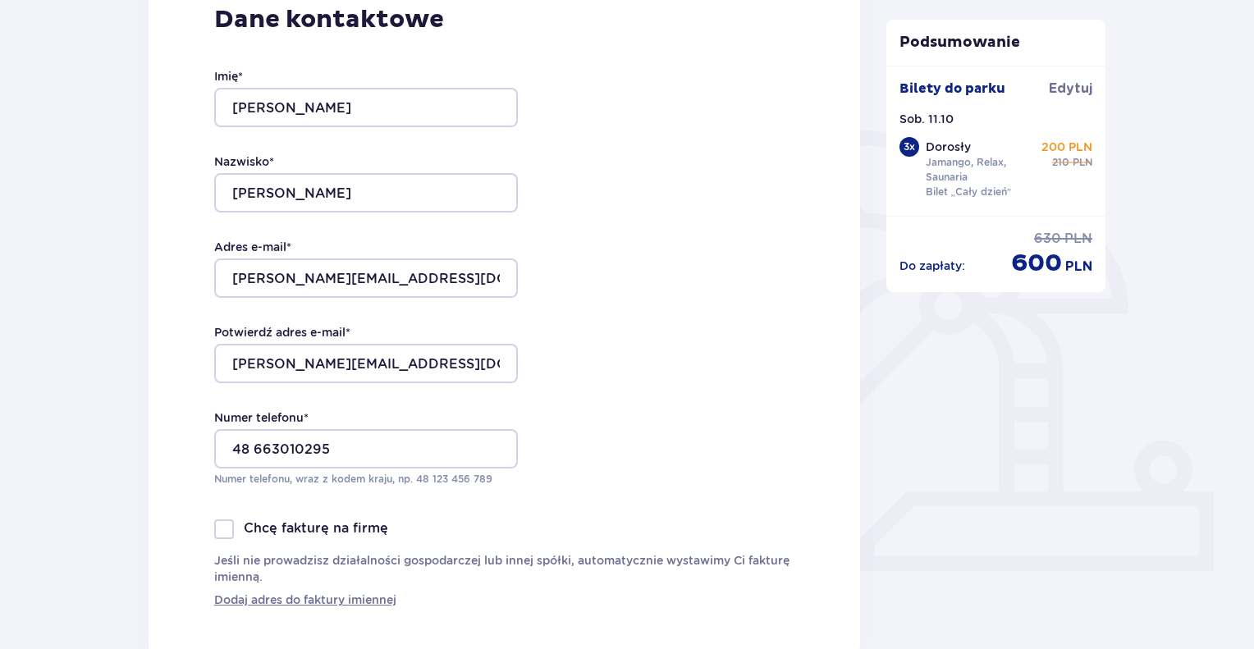
click at [654, 440] on div "Dane kontaktowe Imię * [PERSON_NAME] * [PERSON_NAME] Adres e-mail * [PERSON_NAM…" at bounding box center [504, 306] width 711 height 696
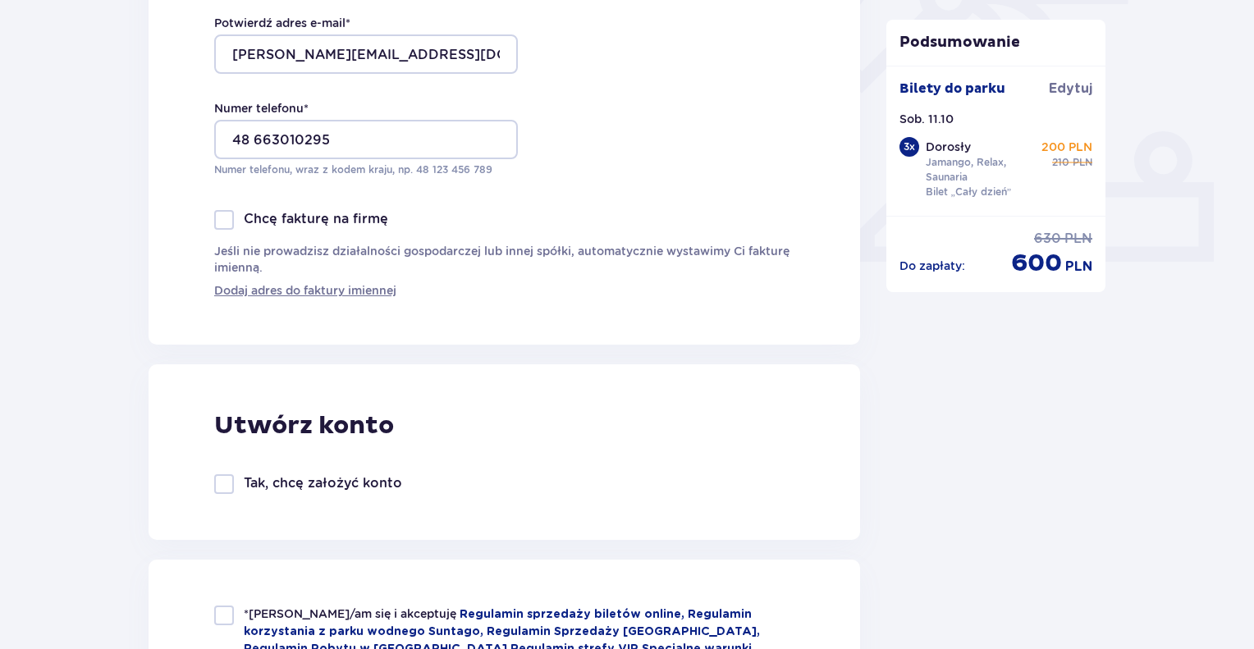
scroll to position [769, 0]
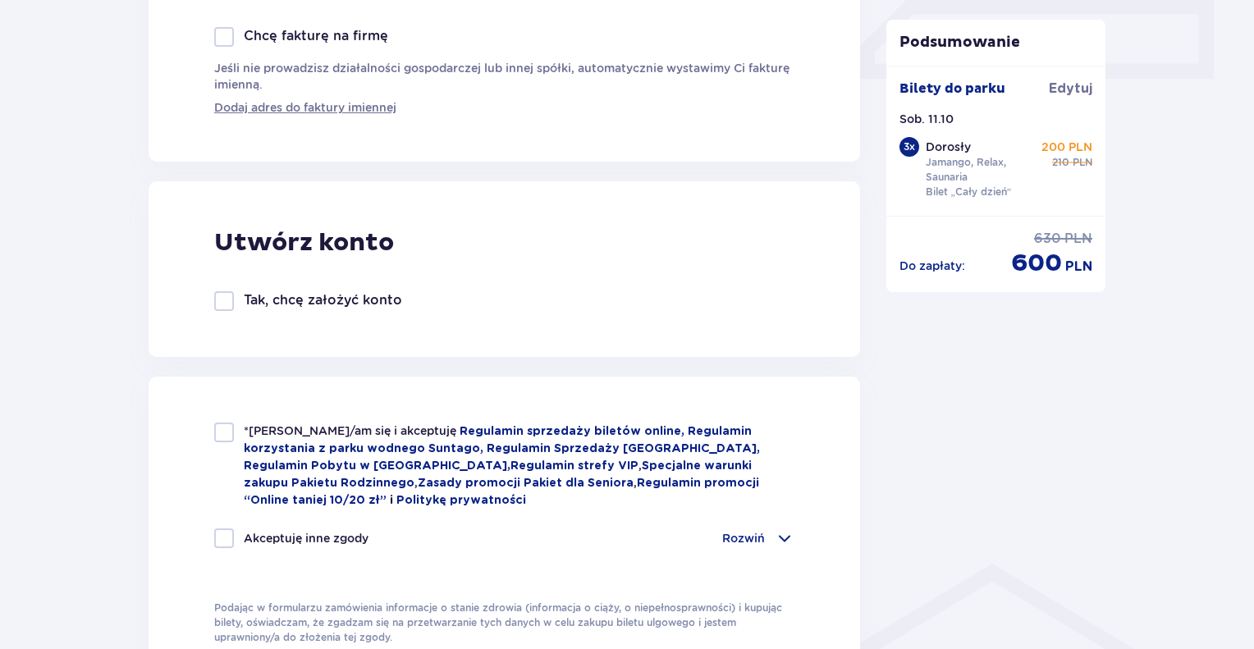
click at [220, 429] on div at bounding box center [224, 433] width 20 height 20
checkbox input "true"
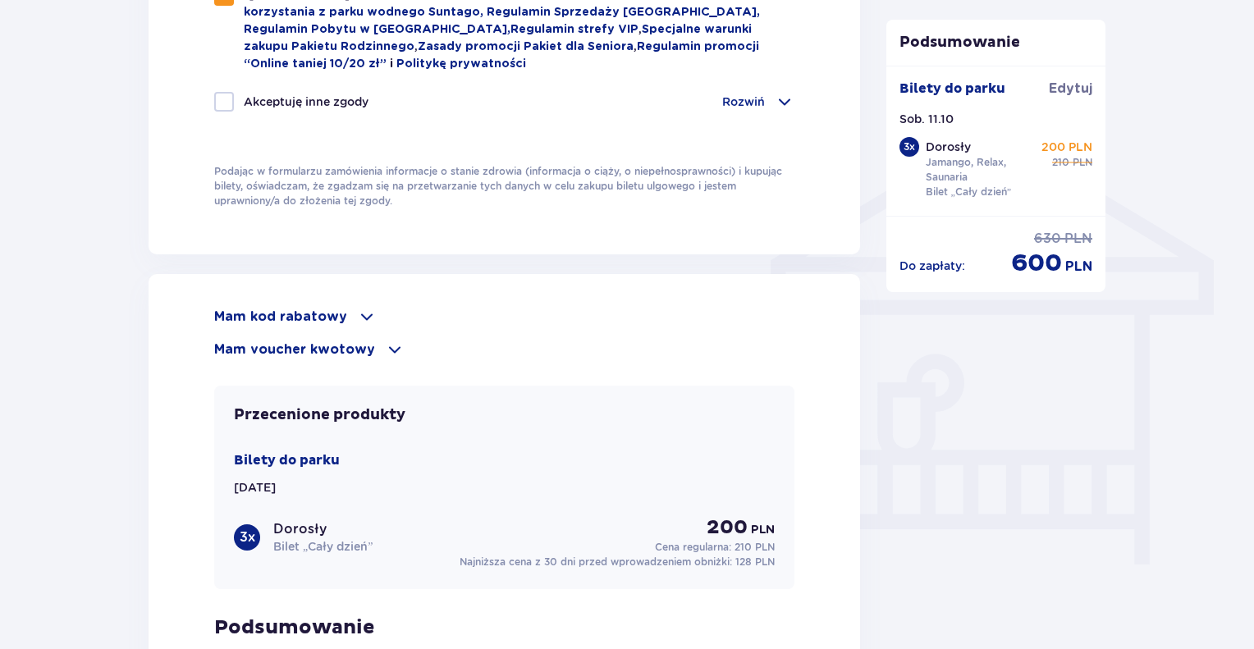
scroll to position [1261, 0]
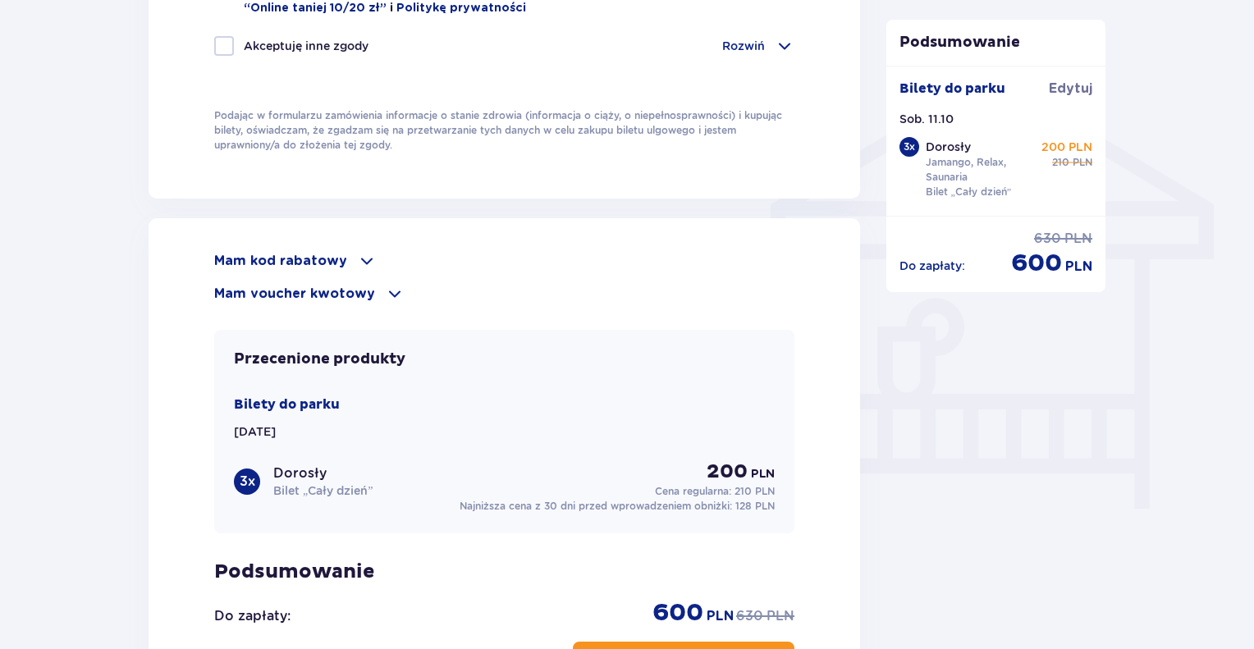
click at [361, 255] on span at bounding box center [367, 261] width 20 height 20
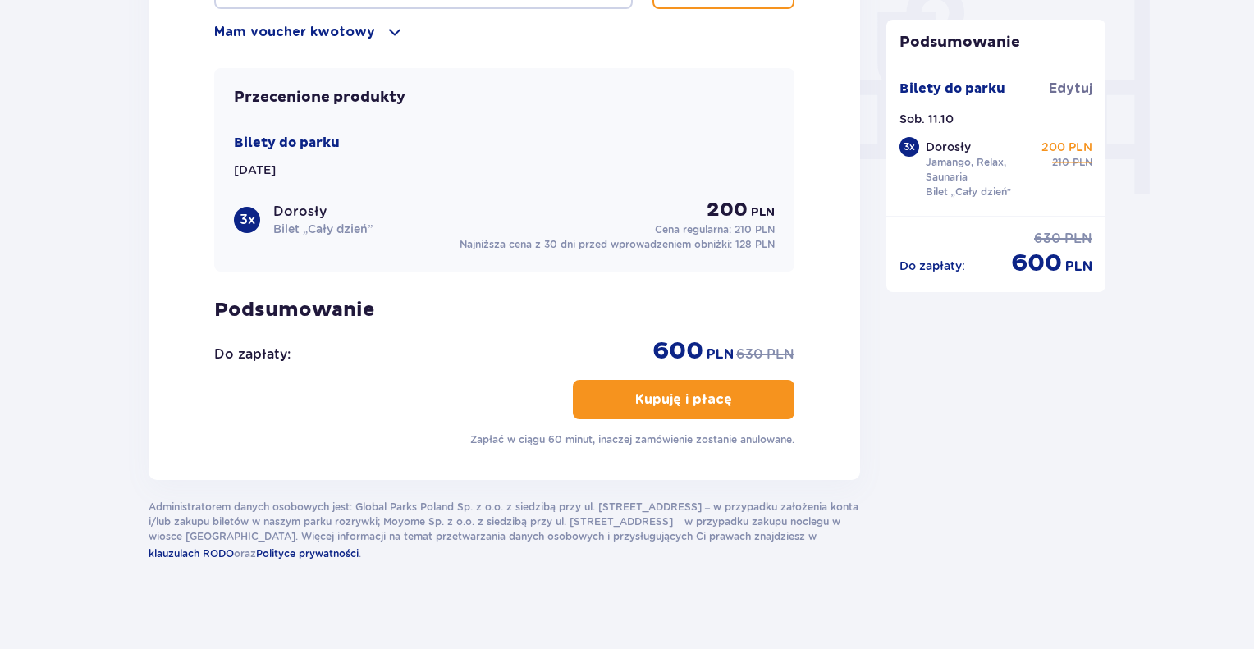
scroll to position [1582, 0]
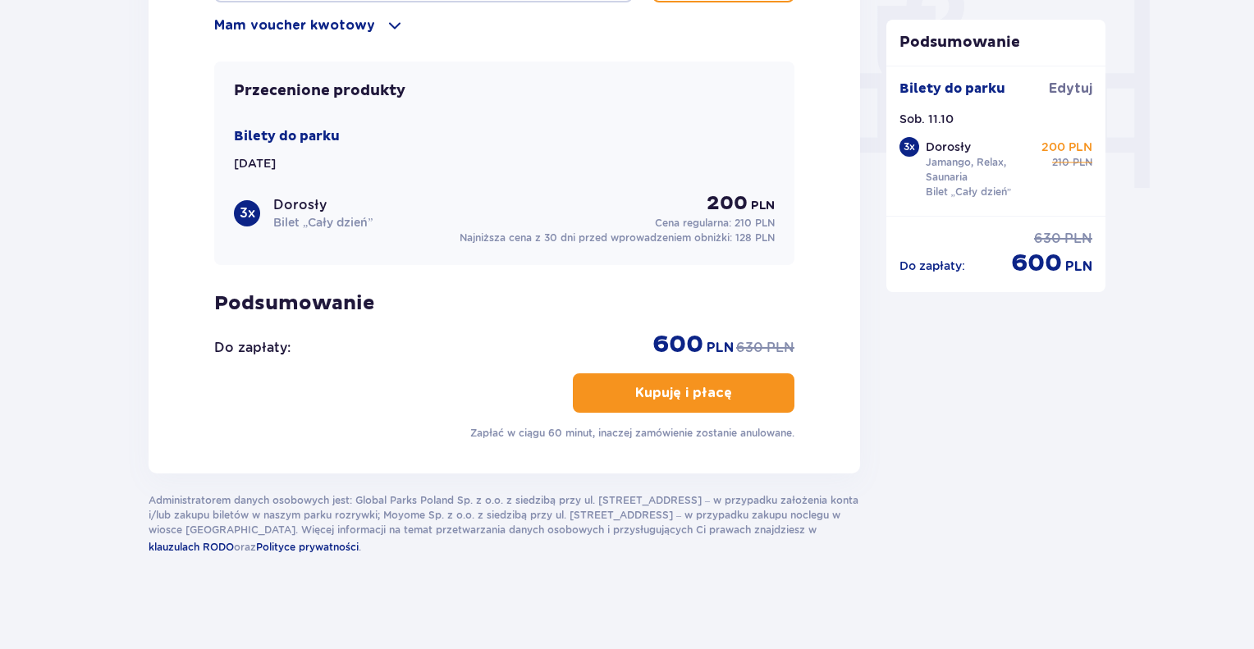
click at [687, 389] on p "Kupuję i płacę" at bounding box center [683, 393] width 97 height 18
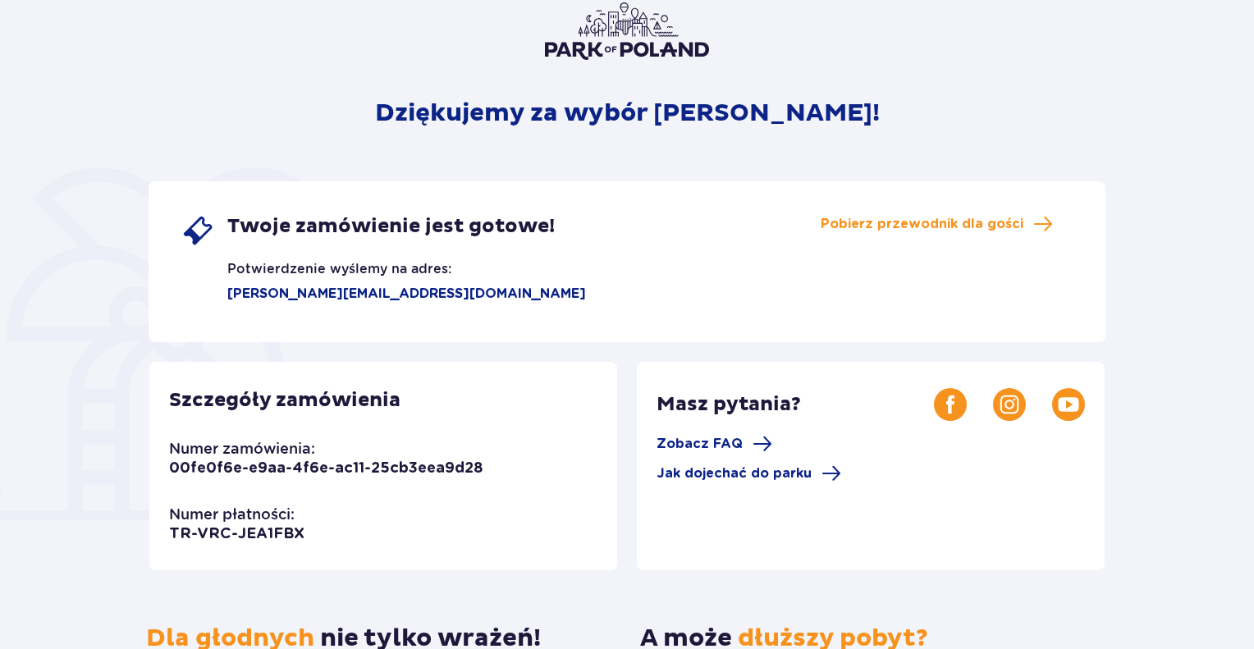
scroll to position [164, 0]
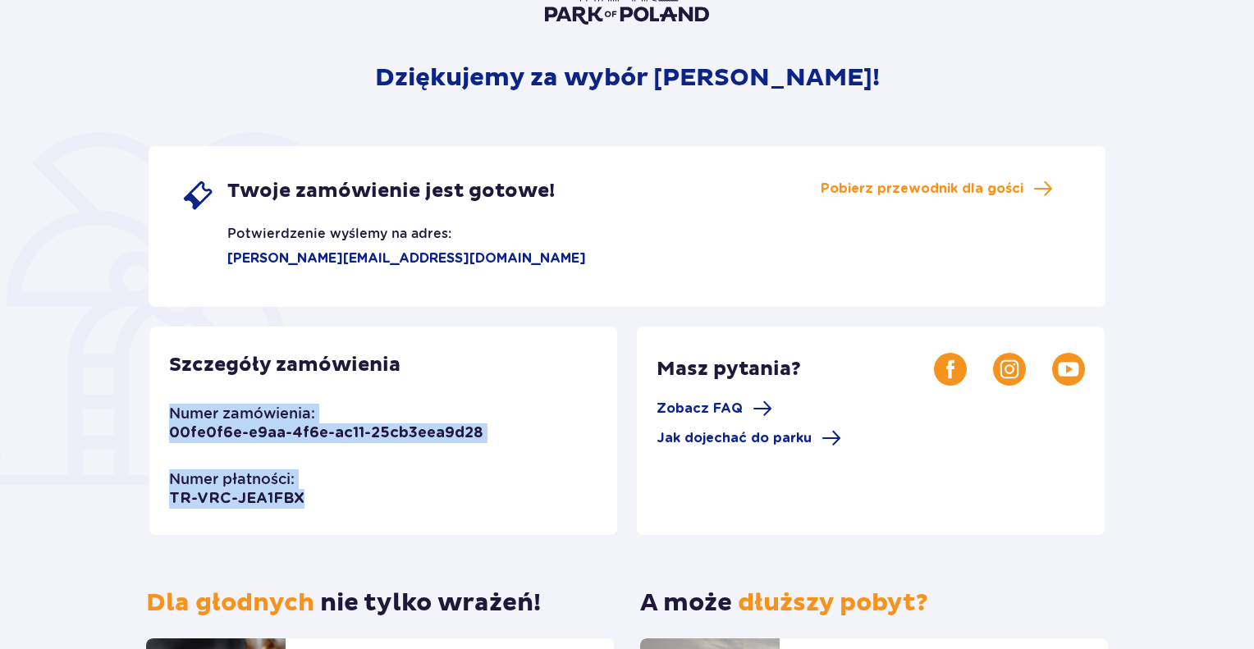
drag, startPoint x: 332, startPoint y: 504, endPoint x: 164, endPoint y: 413, distance: 190.6
click at [164, 413] on div "Szczegóły zamówienia Numer zamówienia: 00fe0f6e-e9aa-4f6e-ac11-25cb3eea9d28 Num…" at bounding box center [383, 431] width 468 height 208
copy div "Numer zamówienia: 00fe0f6e-e9aa-4f6e-ac11-25cb3eea9d28 Numer płatności: TR-VRC-…"
